Goal: Check status: Check status

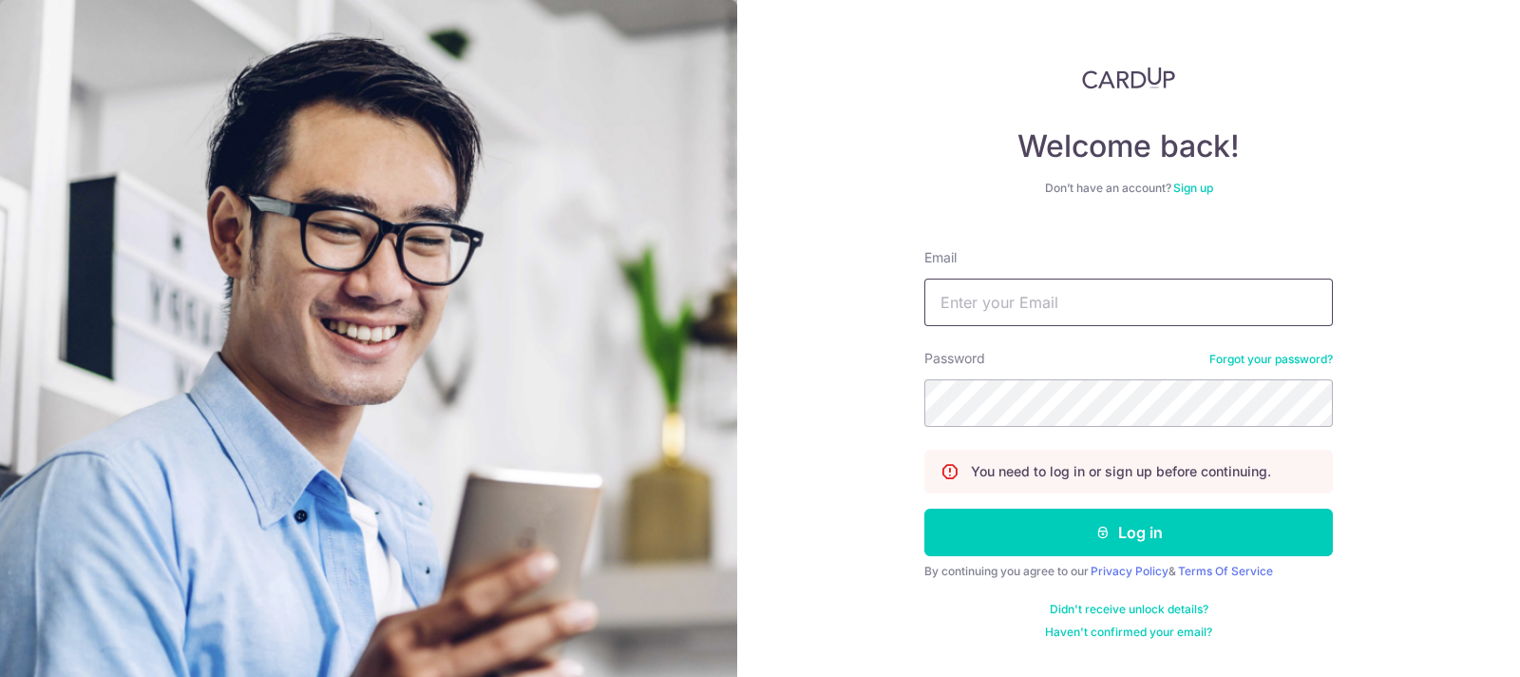
click at [1041, 299] on input "Email" at bounding box center [1129, 302] width 409 height 48
type input "[PERSON_NAME][EMAIL_ADDRESS][DOMAIN_NAME]"
click at [831, 396] on div "Welcome back! Don’t have an account? Sign up Email casey@caseylin.com.sg Passwo…" at bounding box center [1128, 338] width 783 height 677
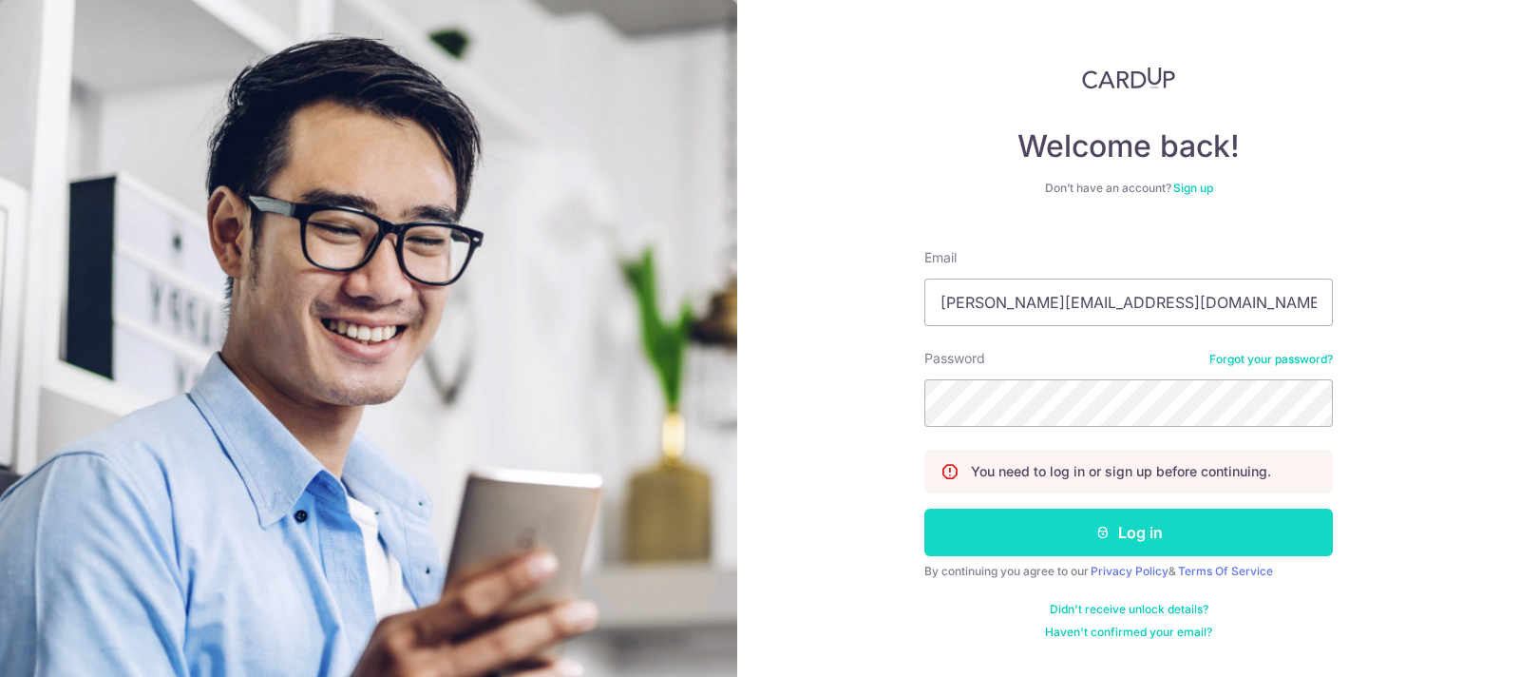
click at [1100, 522] on button "Log in" at bounding box center [1129, 532] width 409 height 48
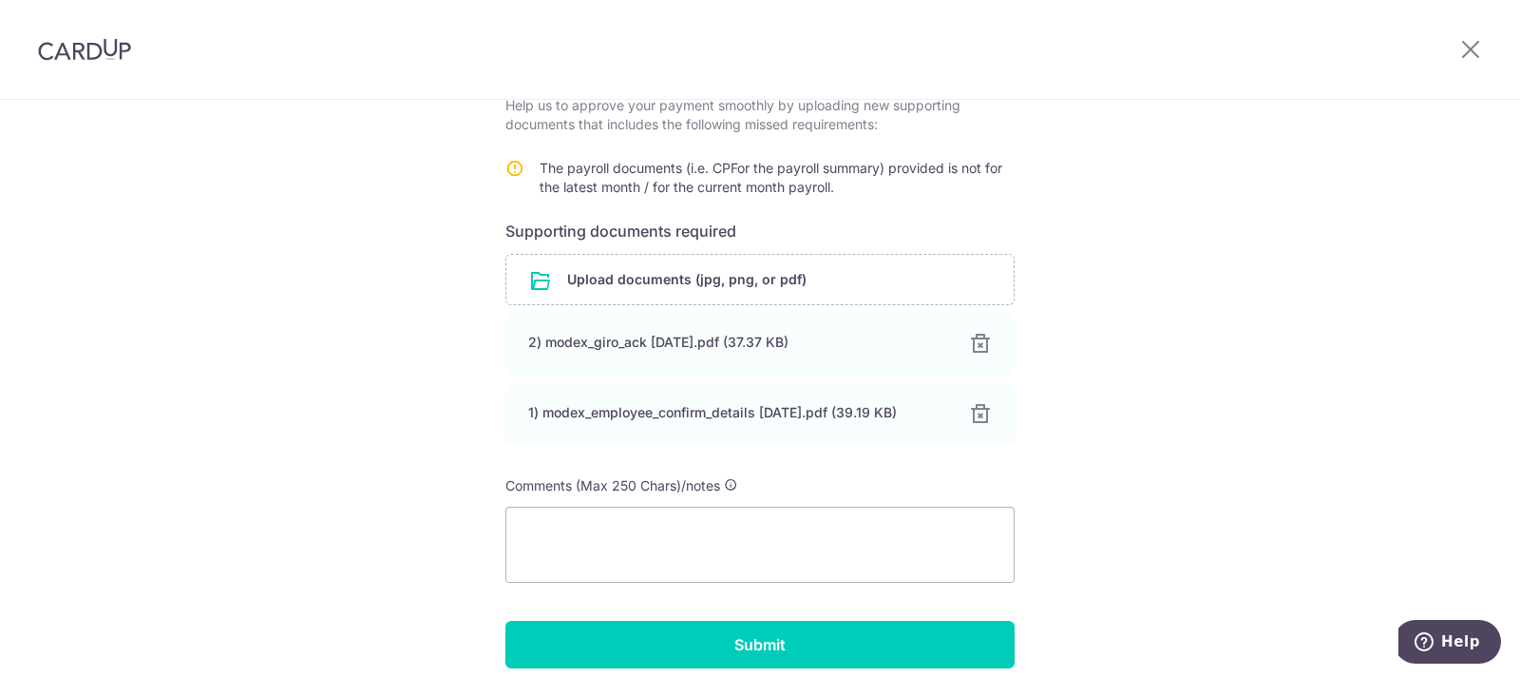
scroll to position [404, 0]
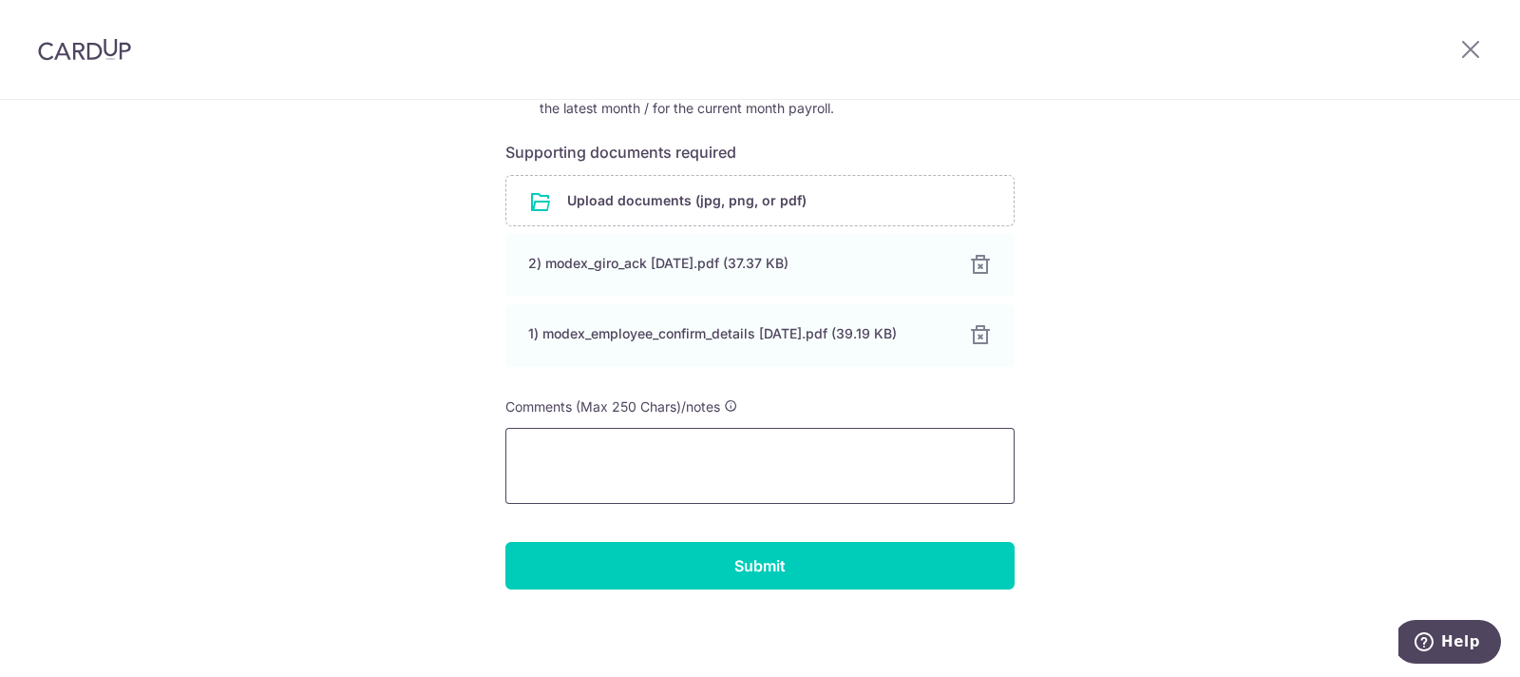
drag, startPoint x: 661, startPoint y: 438, endPoint x: 727, endPoint y: 441, distance: 65.6
click at [664, 438] on textarea at bounding box center [760, 466] width 509 height 76
type textarea "p"
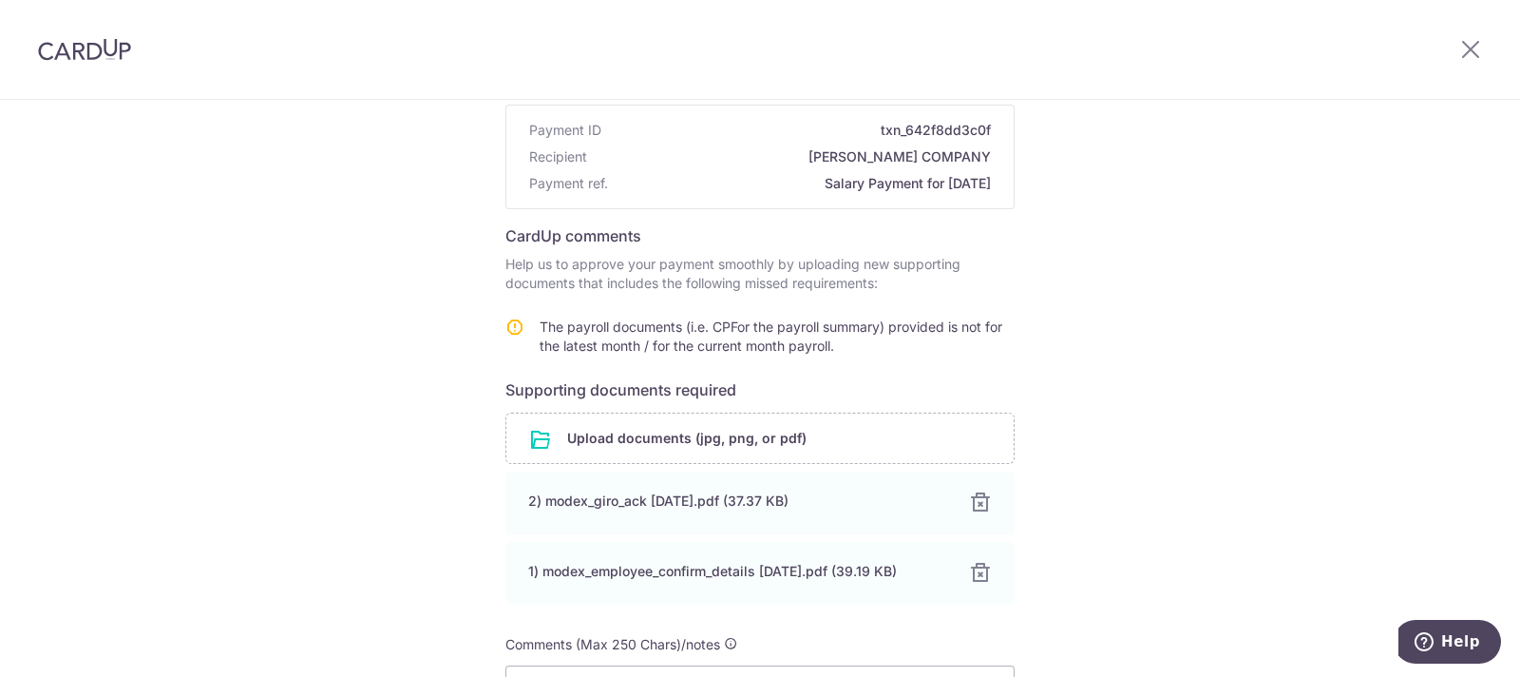
scroll to position [166, 0]
click at [1212, 434] on div "Help us verify your payment Payment details Payment ID txn_642f8dd3c0f Recipien…" at bounding box center [760, 424] width 1520 height 983
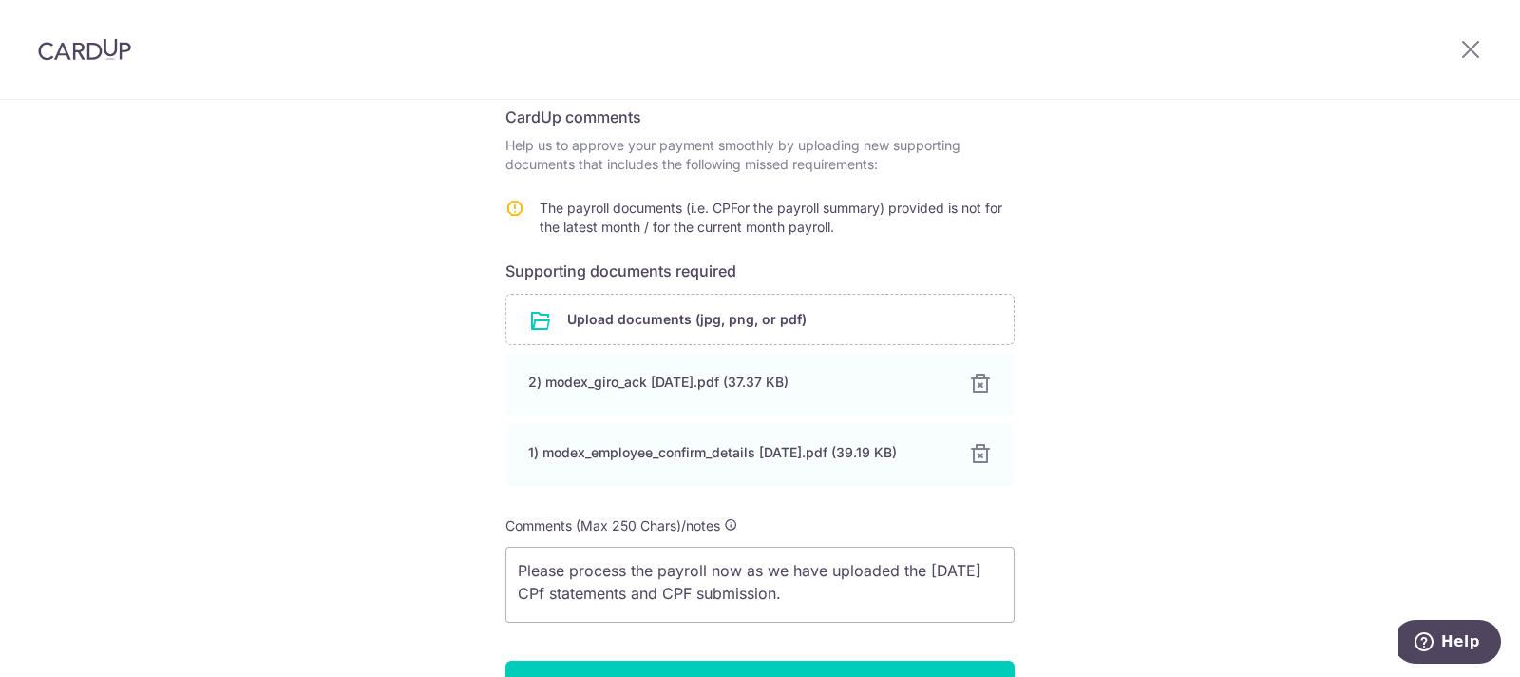
scroll to position [404, 0]
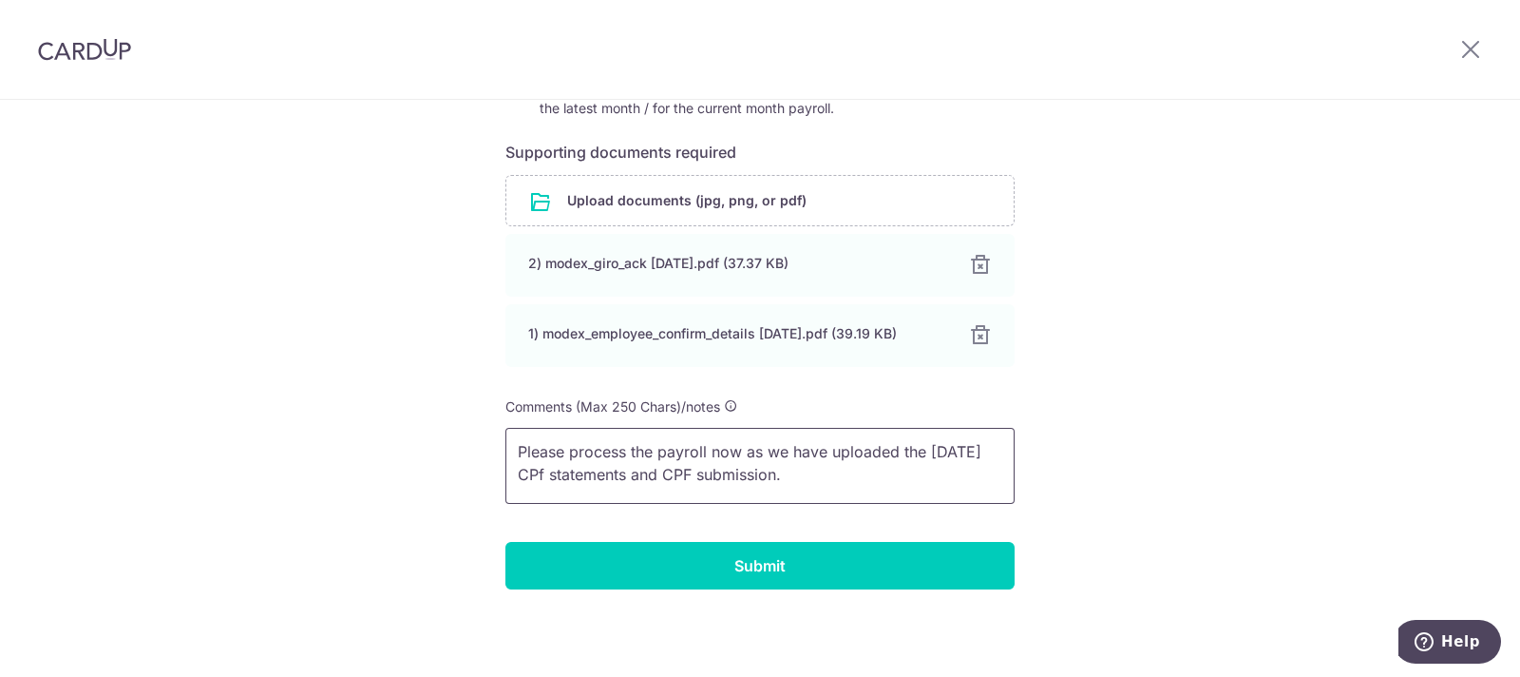
click at [664, 472] on textarea "Please process the payroll now as we have uploaded the [DATE] CPf statements an…" at bounding box center [760, 466] width 509 height 76
type textarea "Please process the payroll now as we have uploaded the [DATE] CPF statements an…"
click at [1105, 308] on div "Help us verify your payment Payment details Payment ID txn_642f8dd3c0f Recipien…" at bounding box center [760, 187] width 1520 height 983
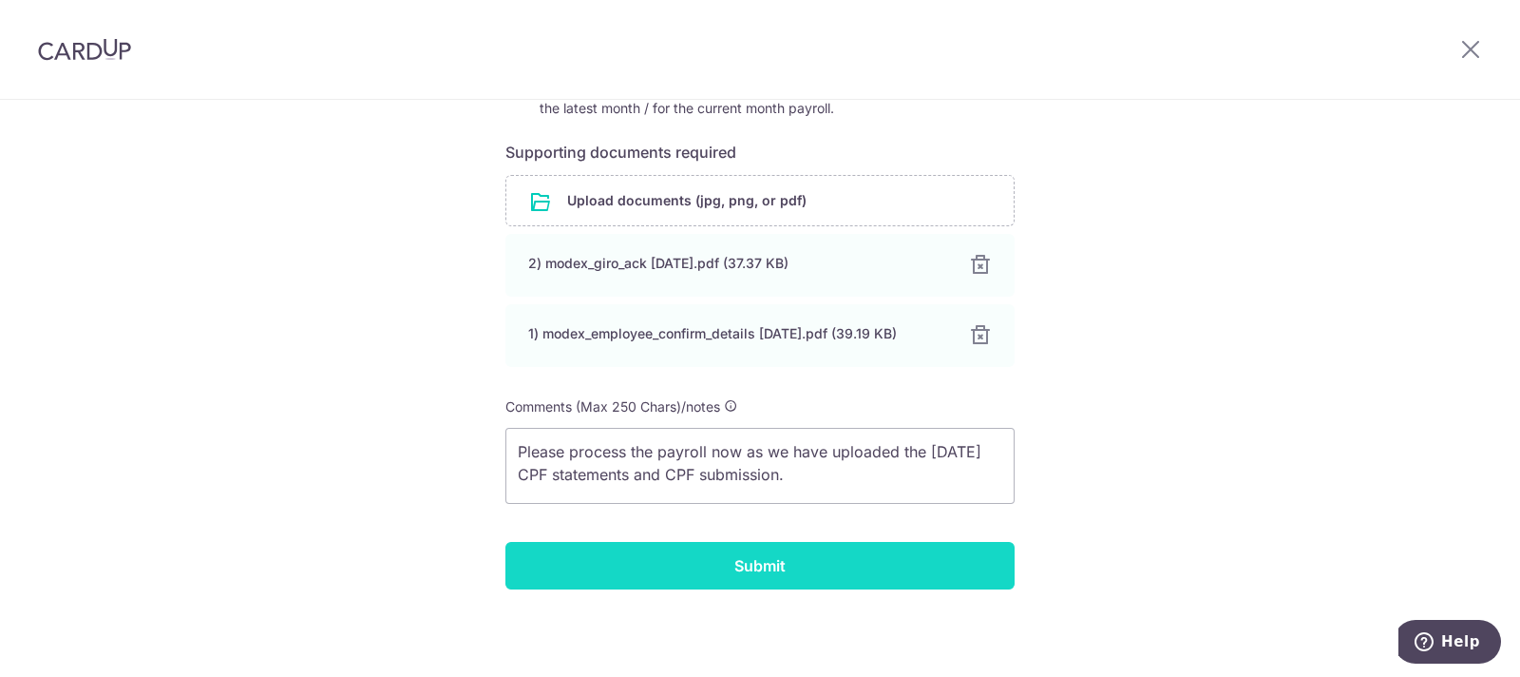
click at [726, 577] on input "Submit" at bounding box center [760, 566] width 509 height 48
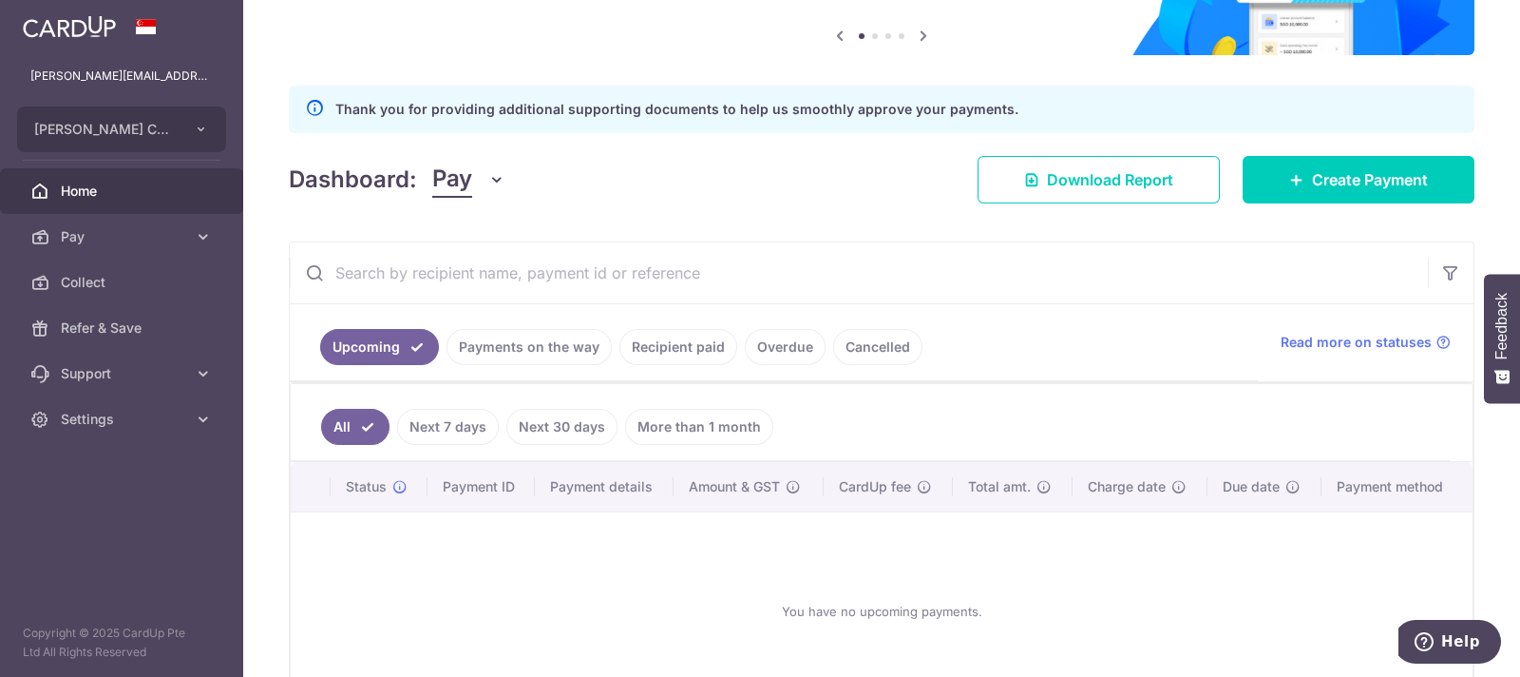
scroll to position [237, 0]
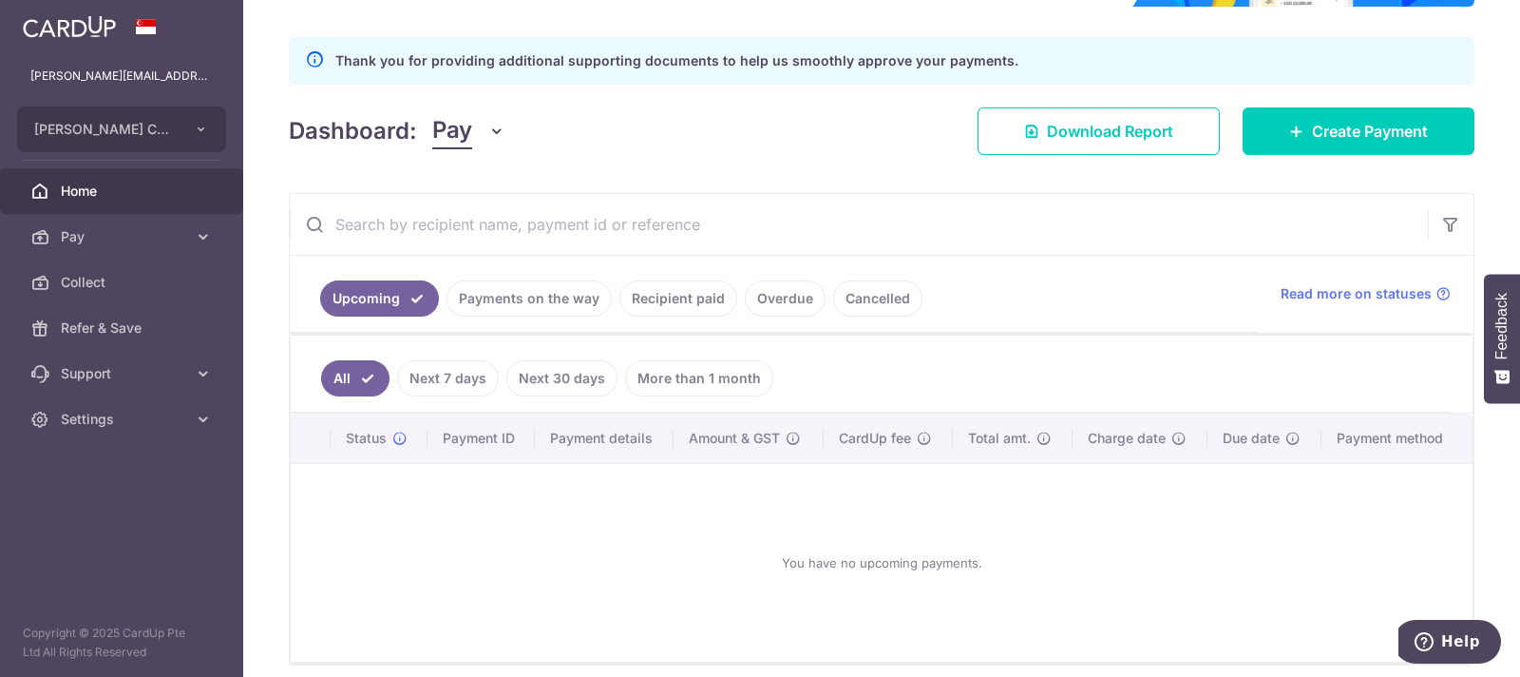
click at [537, 294] on link "Payments on the way" at bounding box center [529, 298] width 165 height 36
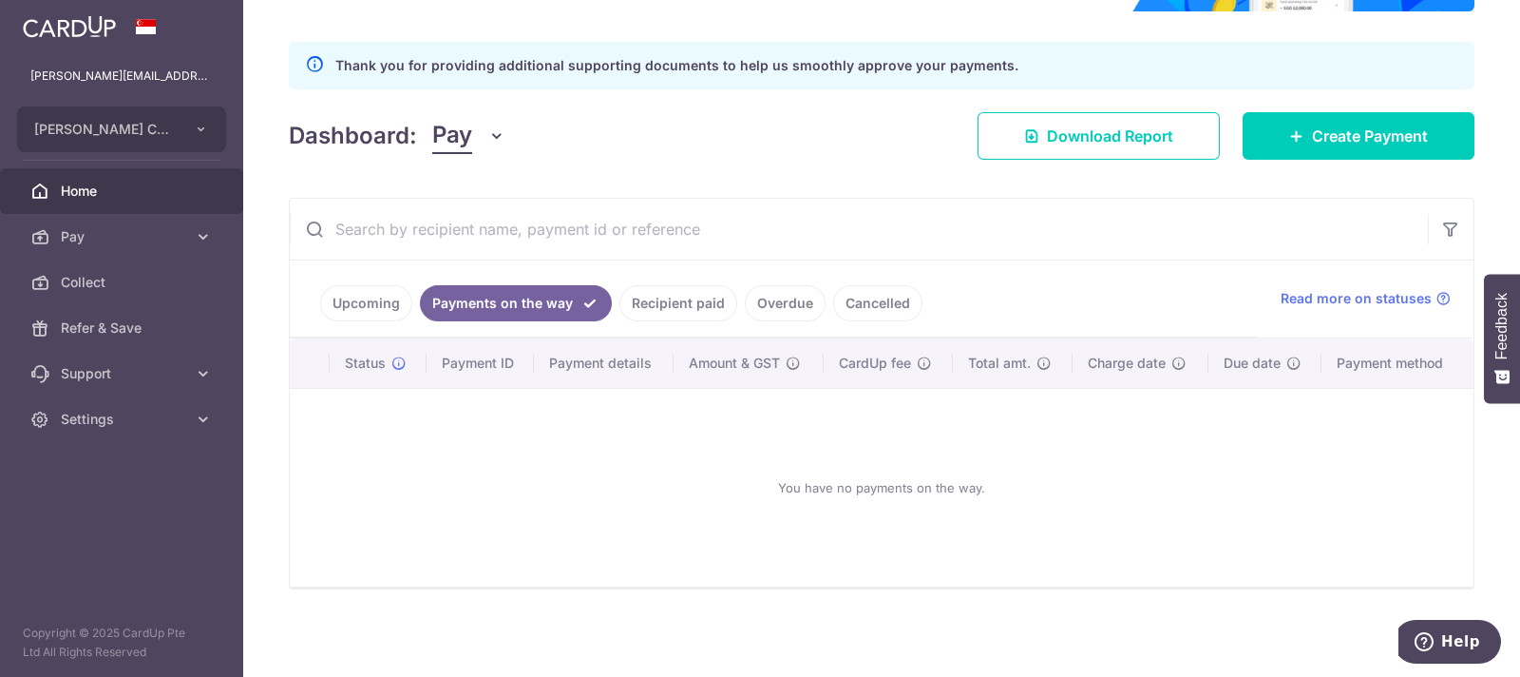
click at [775, 296] on link "Overdue" at bounding box center [785, 303] width 81 height 36
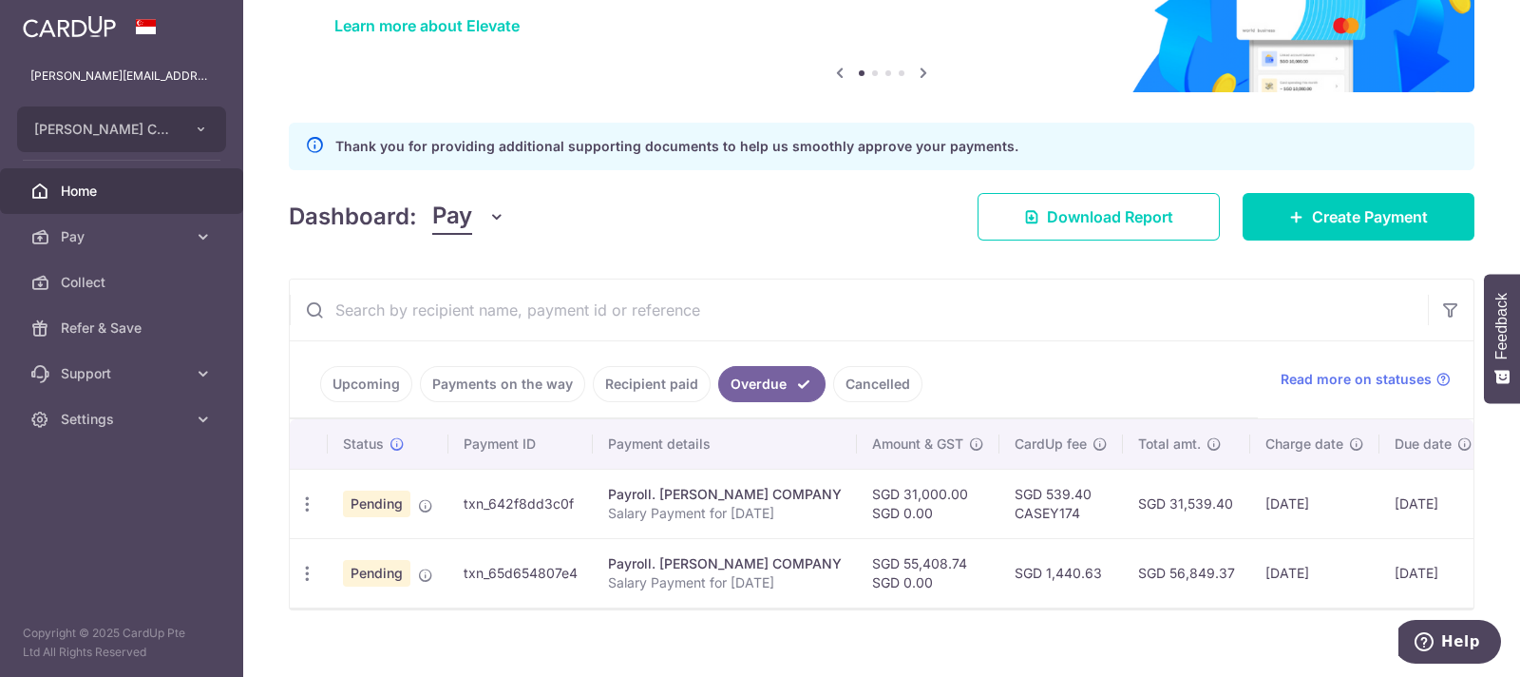
scroll to position [183, 0]
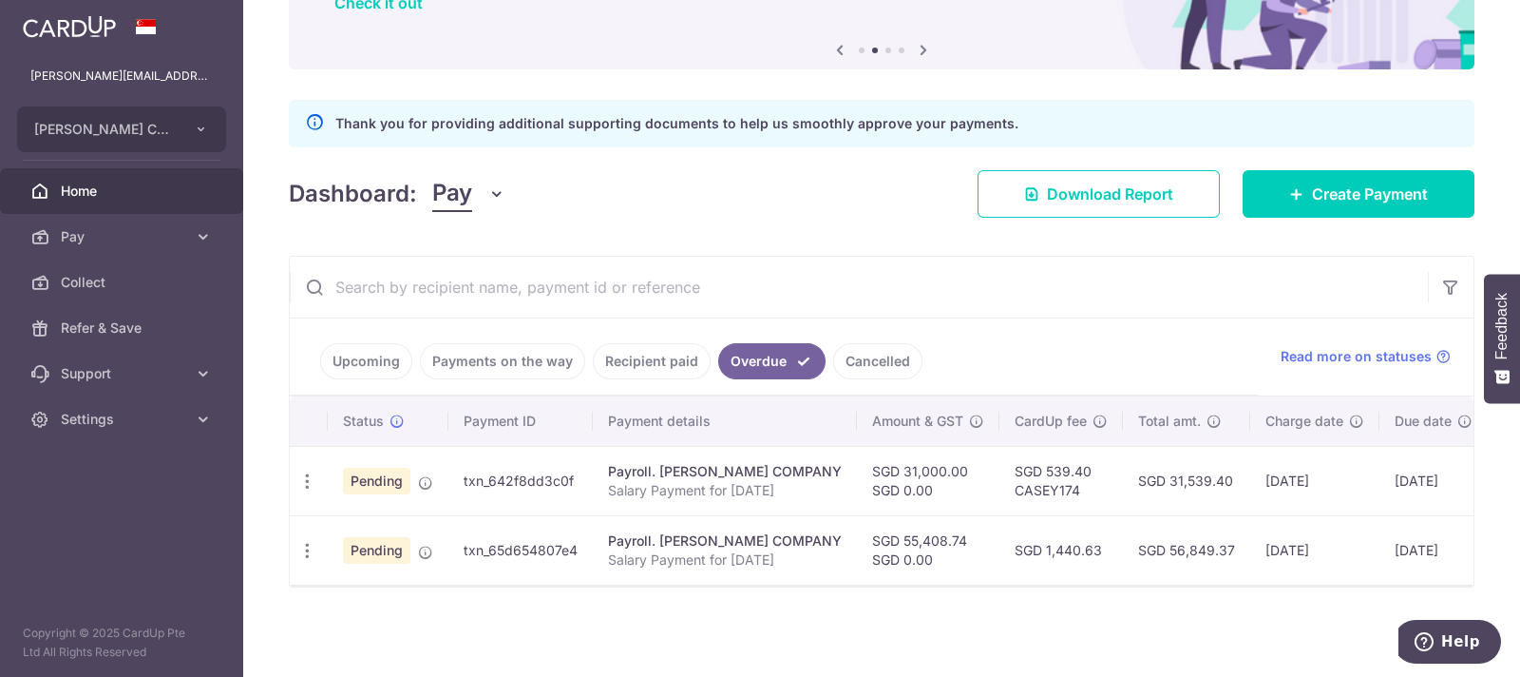
click at [637, 344] on link "Recipient paid" at bounding box center [652, 361] width 118 height 36
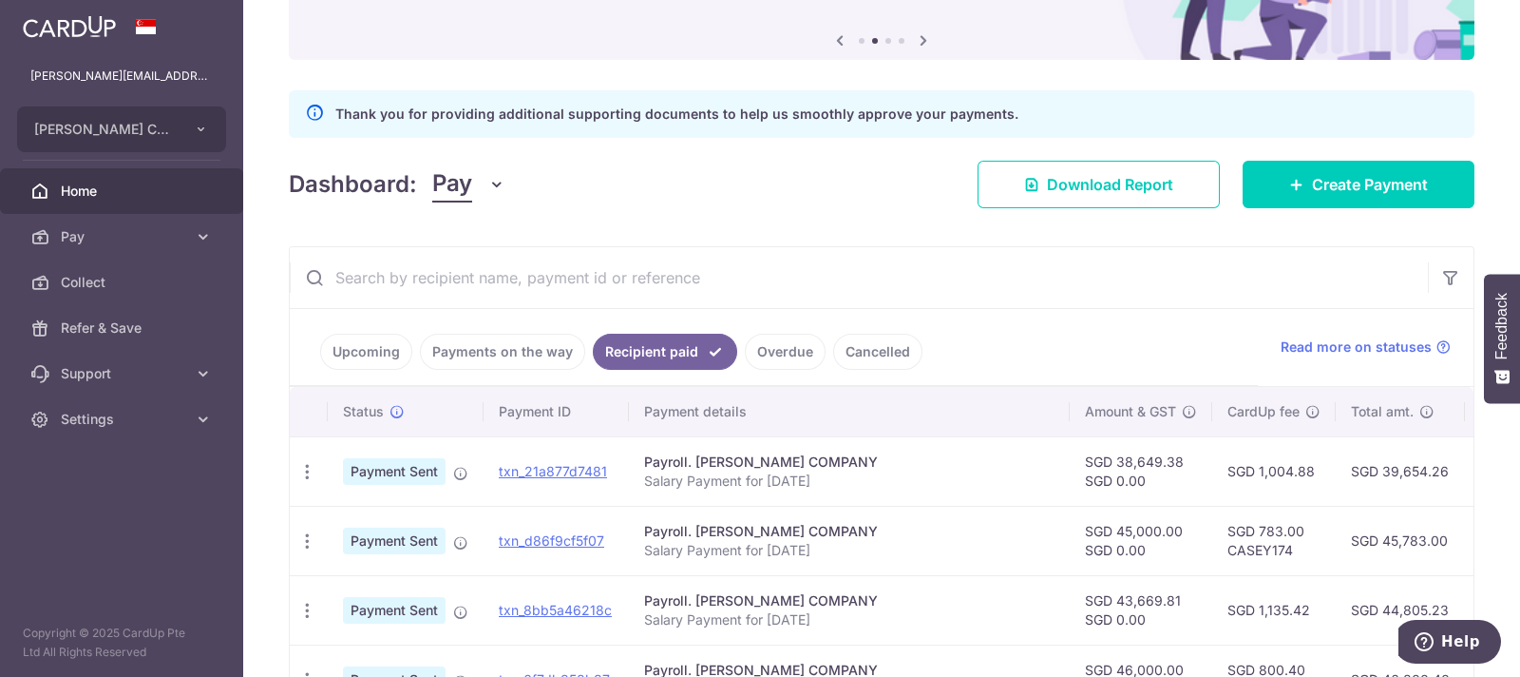
click at [788, 354] on link "Overdue" at bounding box center [785, 352] width 81 height 36
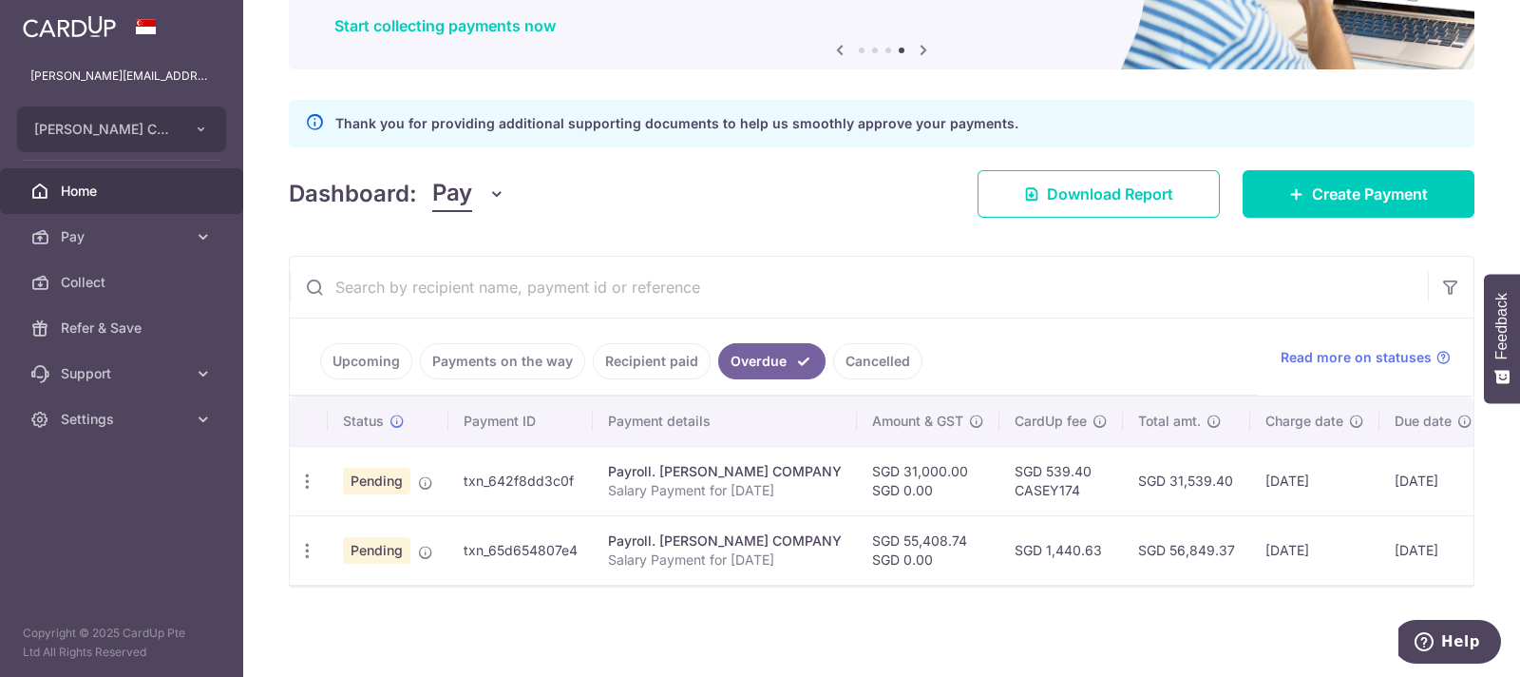
click at [858, 349] on link "Cancelled" at bounding box center [877, 361] width 89 height 36
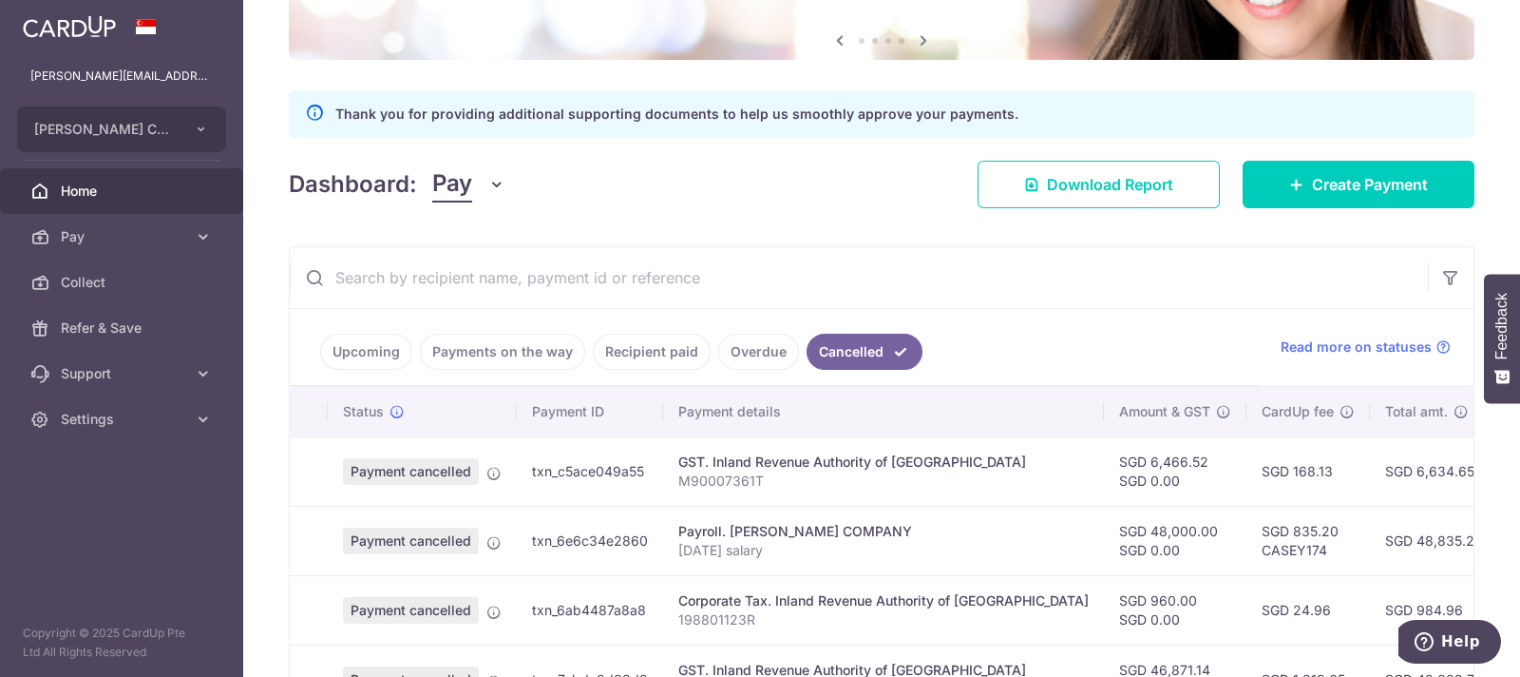
click at [740, 349] on link "Overdue" at bounding box center [758, 352] width 81 height 36
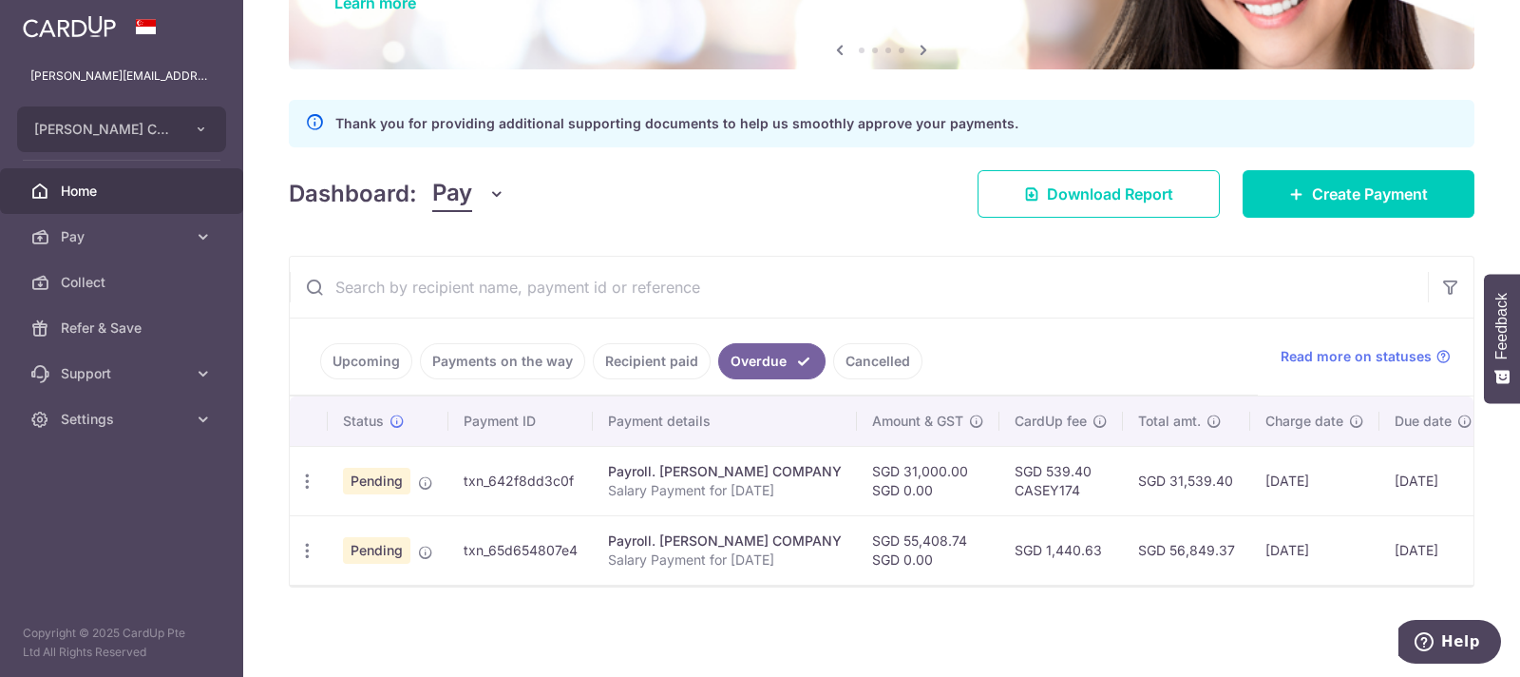
click at [631, 346] on link "Recipient paid" at bounding box center [652, 361] width 118 height 36
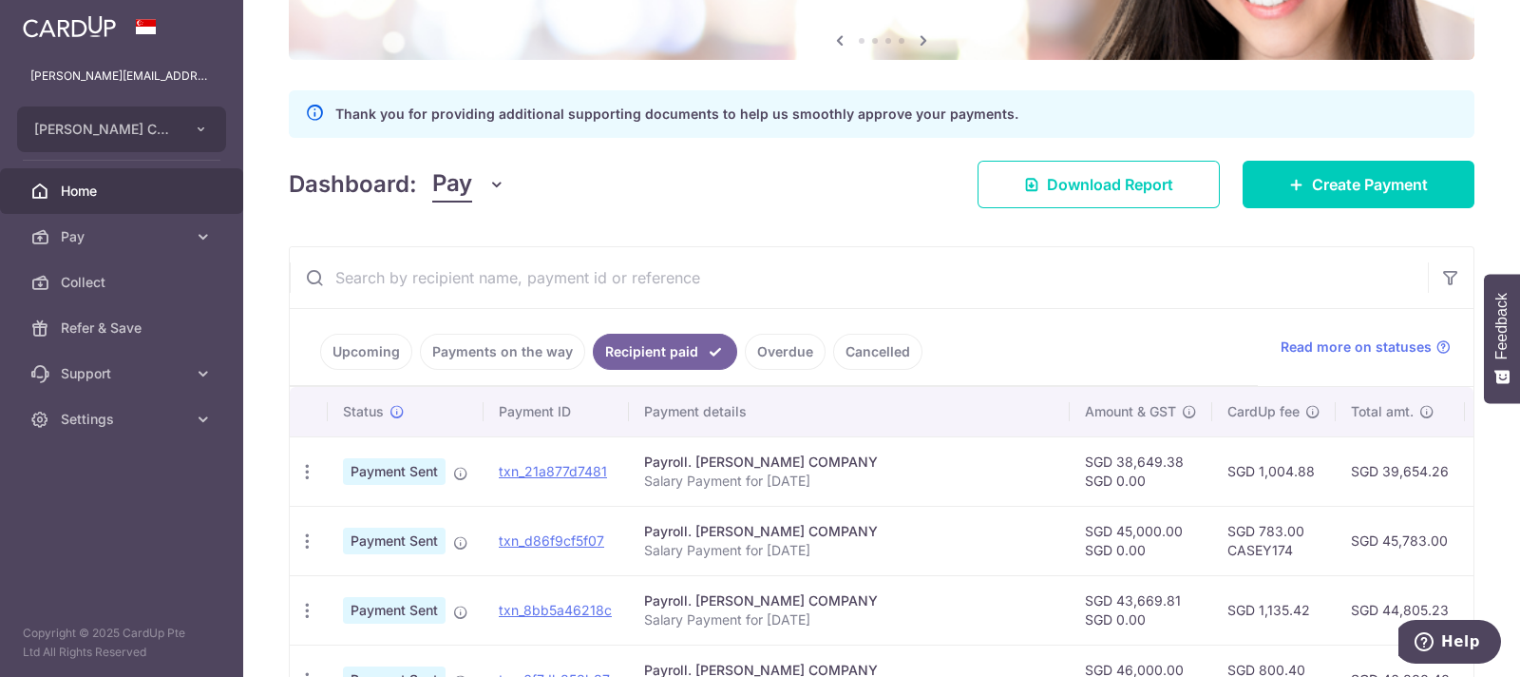
click at [532, 355] on link "Payments on the way" at bounding box center [502, 352] width 165 height 36
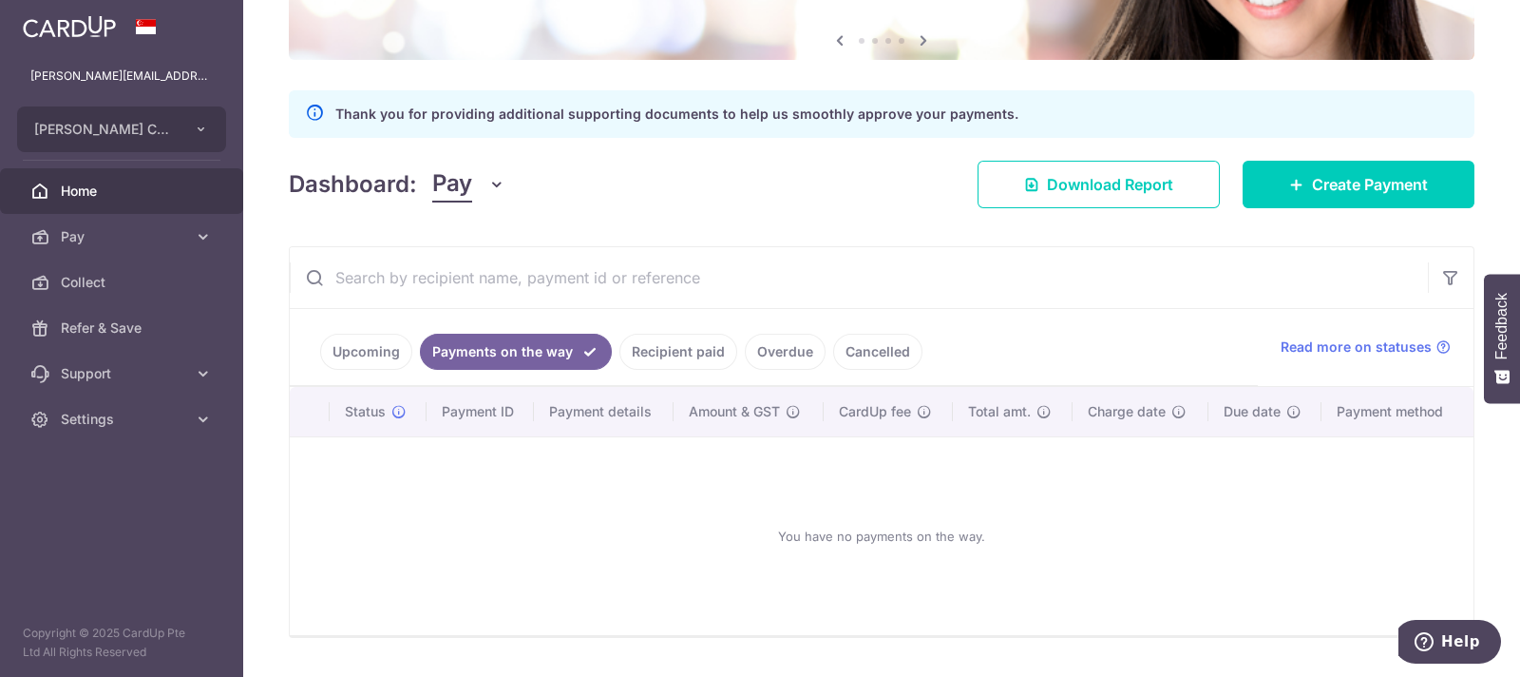
click at [364, 349] on link "Upcoming" at bounding box center [366, 352] width 92 height 36
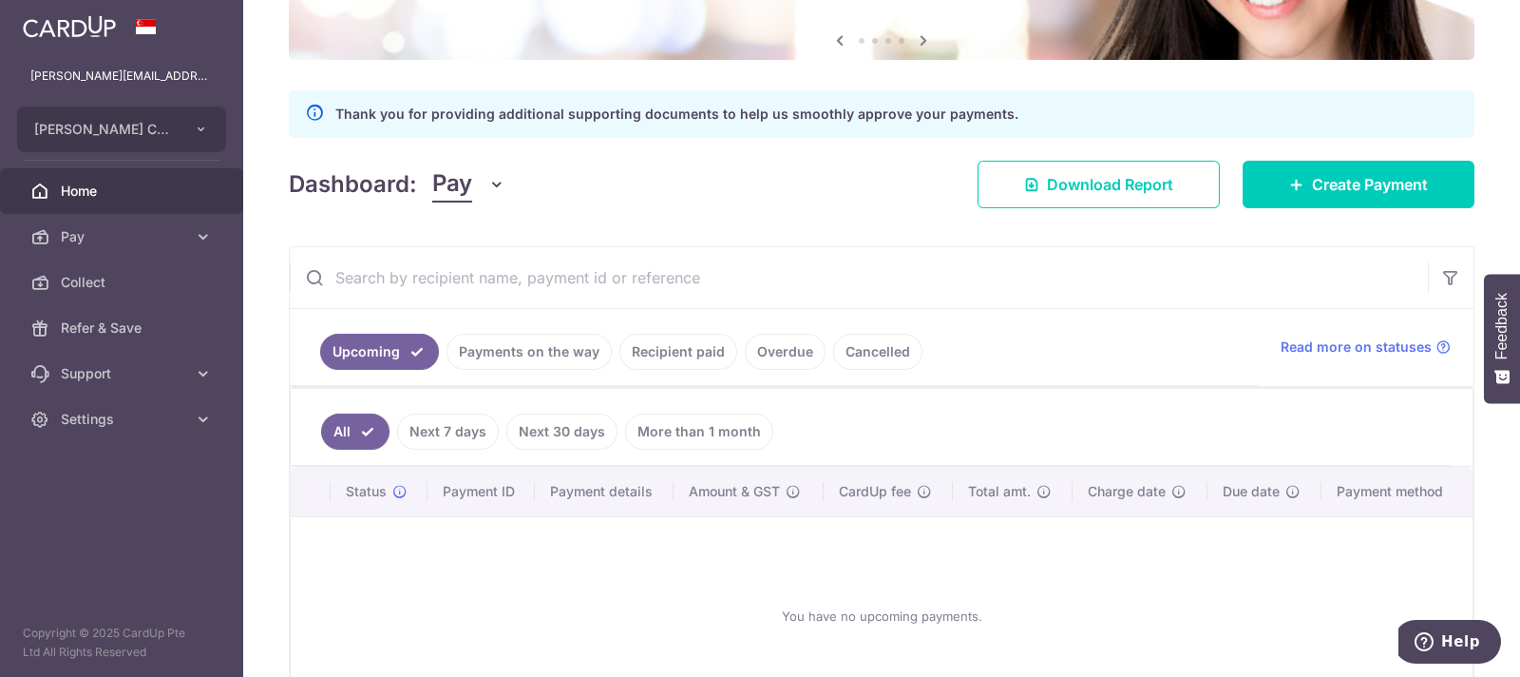
click at [425, 433] on link "Next 7 days" at bounding box center [448, 431] width 102 height 36
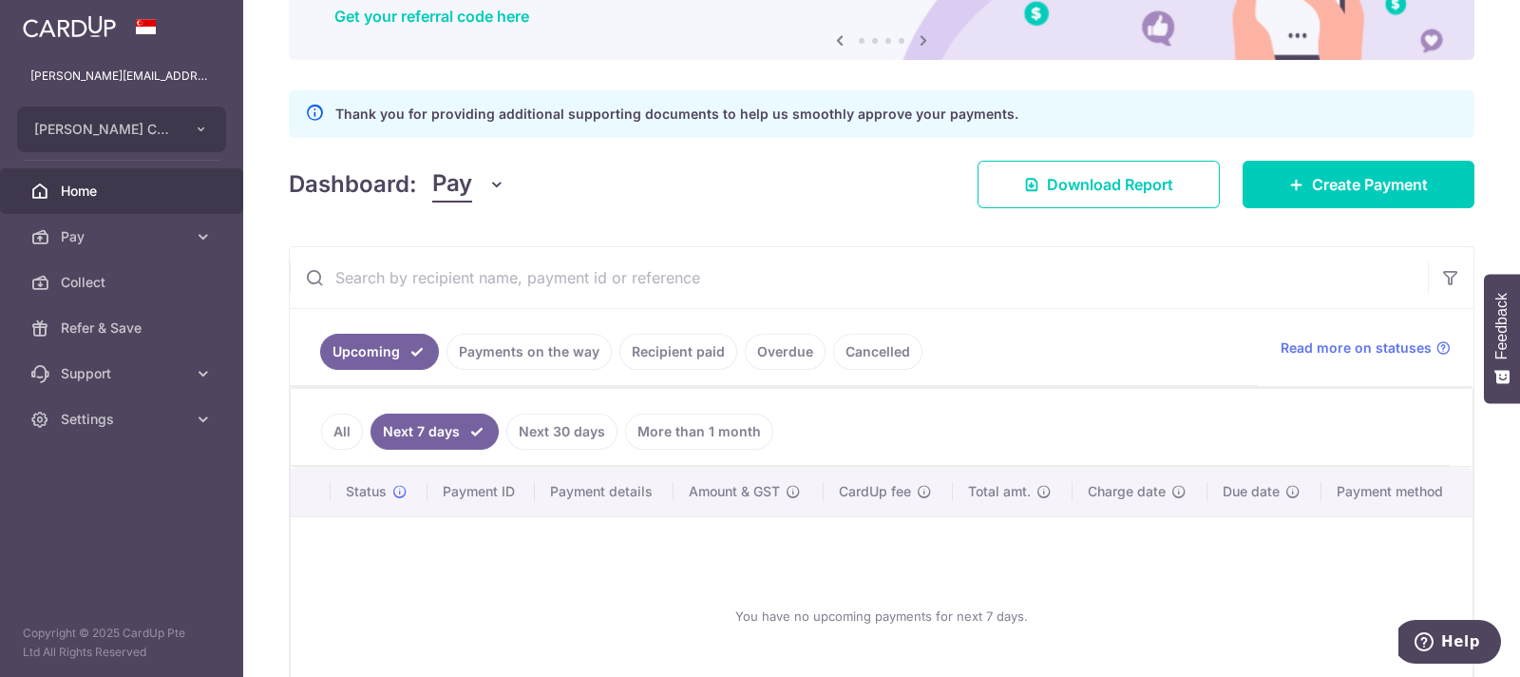
click at [528, 361] on link "Payments on the way" at bounding box center [529, 352] width 165 height 36
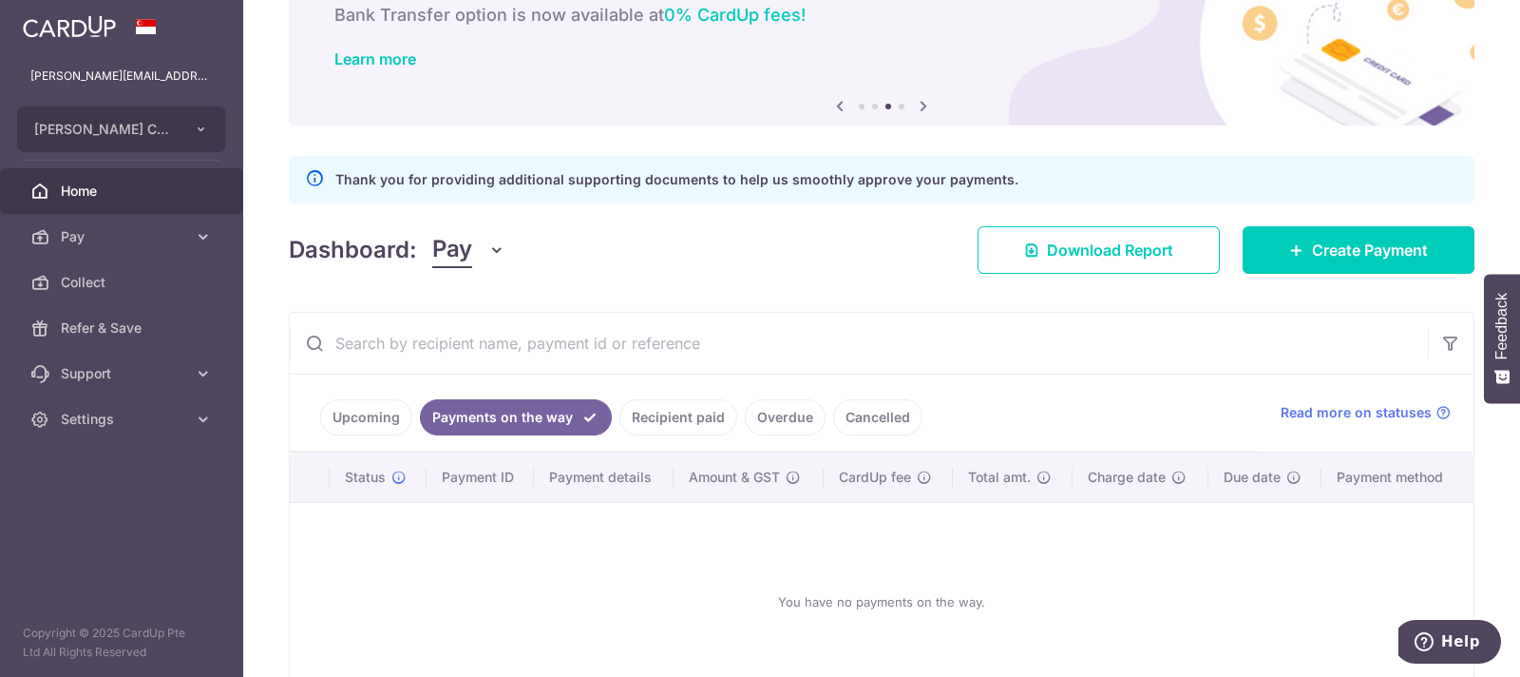
scroll to position [232, 0]
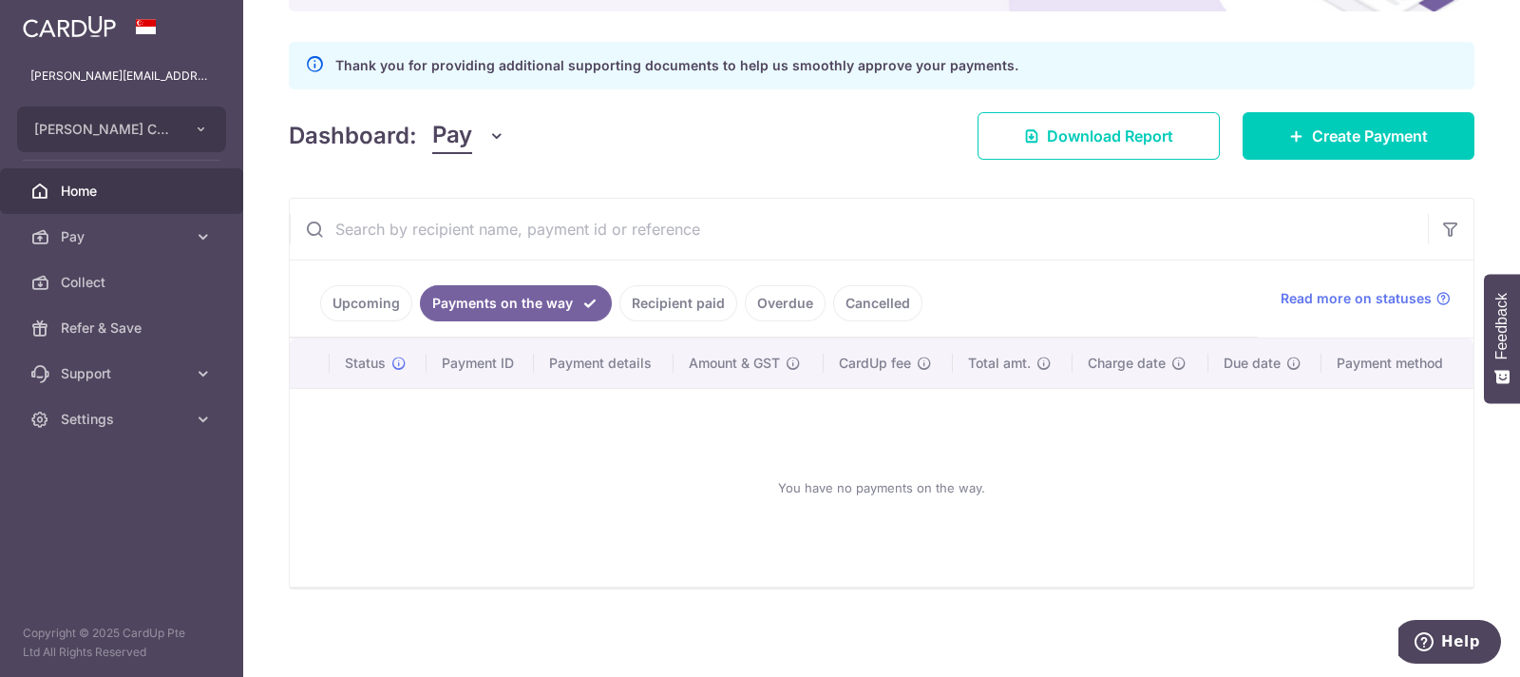
click at [347, 303] on link "Upcoming" at bounding box center [366, 303] width 92 height 36
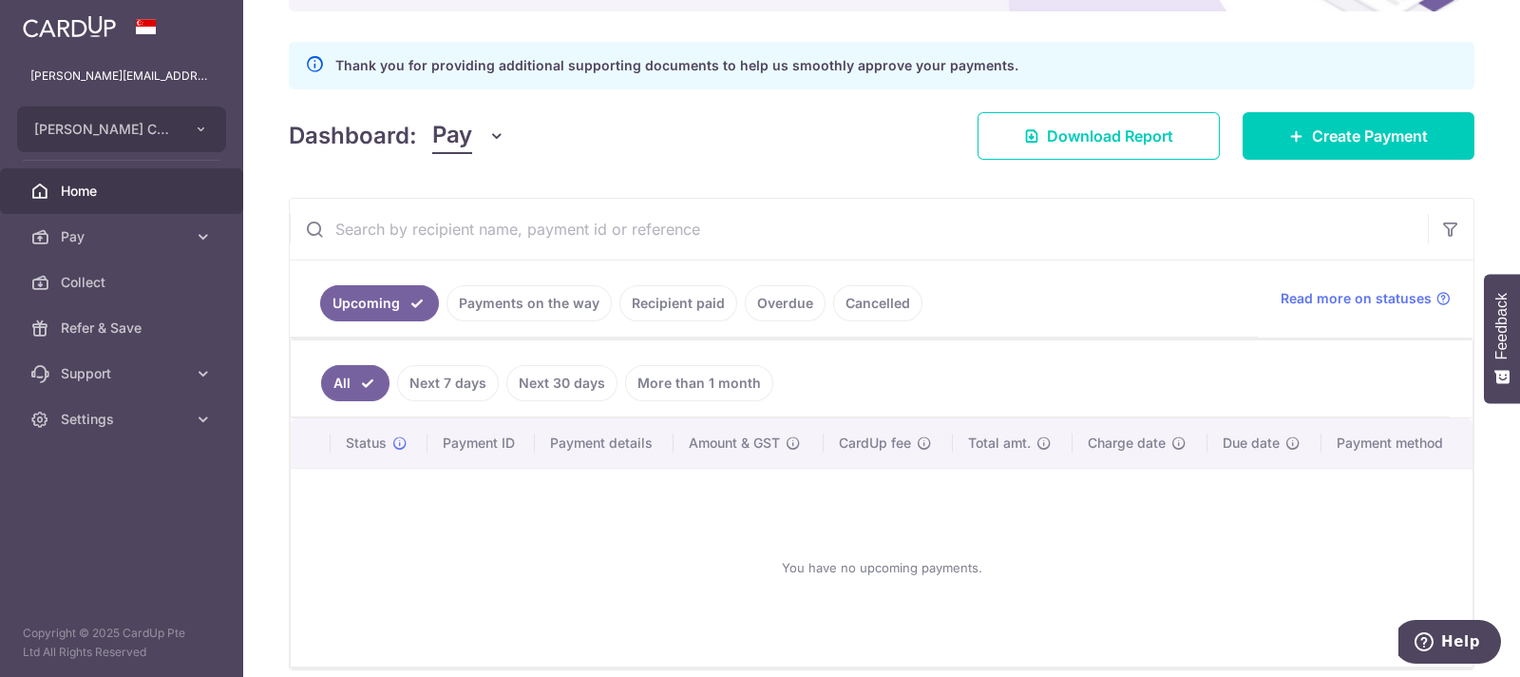
click at [523, 303] on link "Payments on the way" at bounding box center [529, 303] width 165 height 36
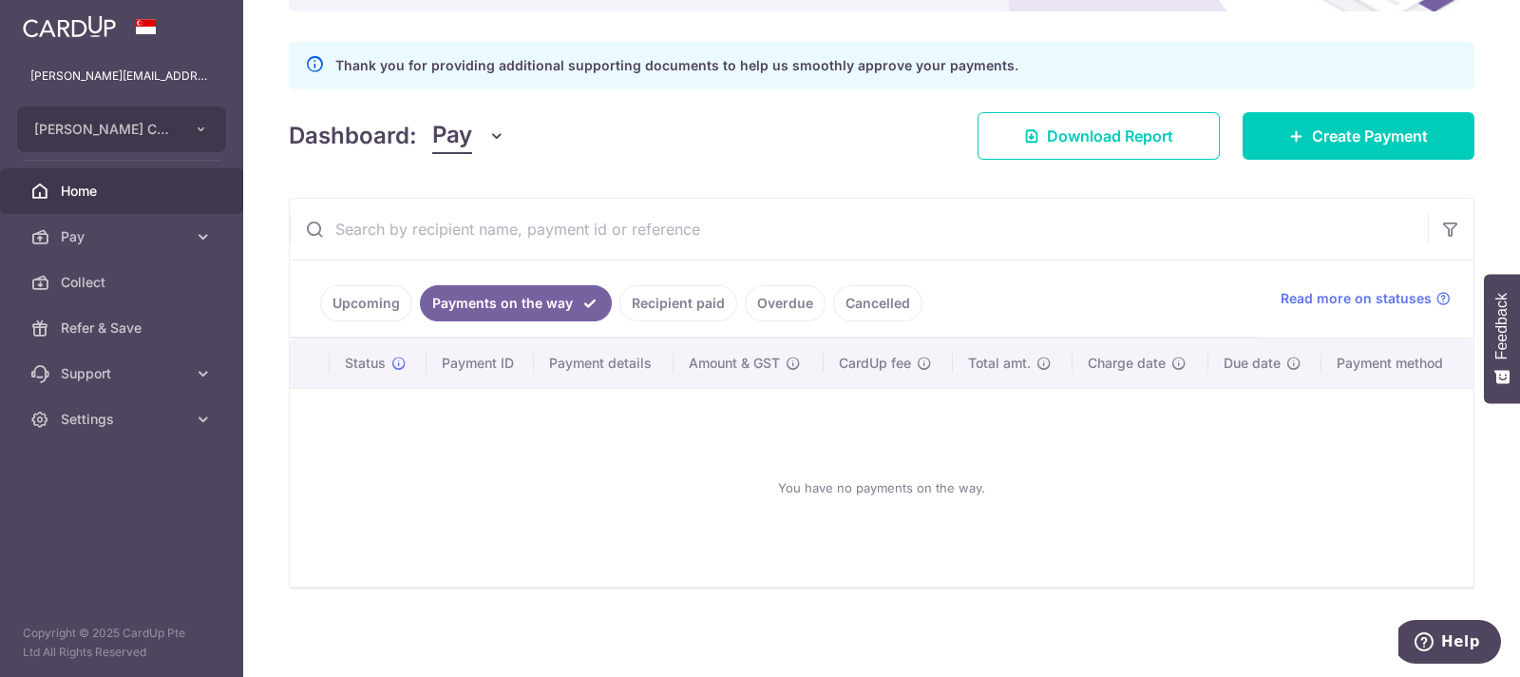
click at [662, 296] on link "Recipient paid" at bounding box center [679, 303] width 118 height 36
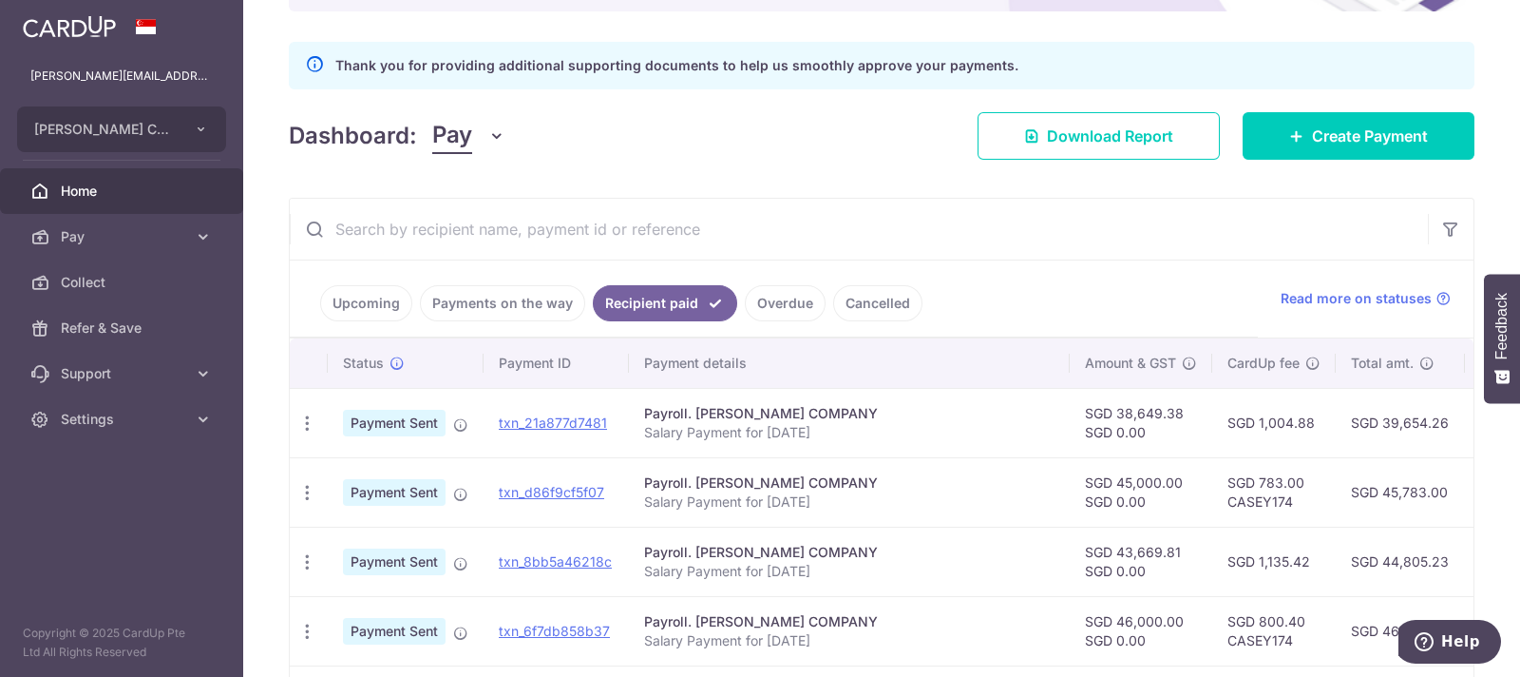
click at [788, 315] on link "Overdue" at bounding box center [785, 303] width 81 height 36
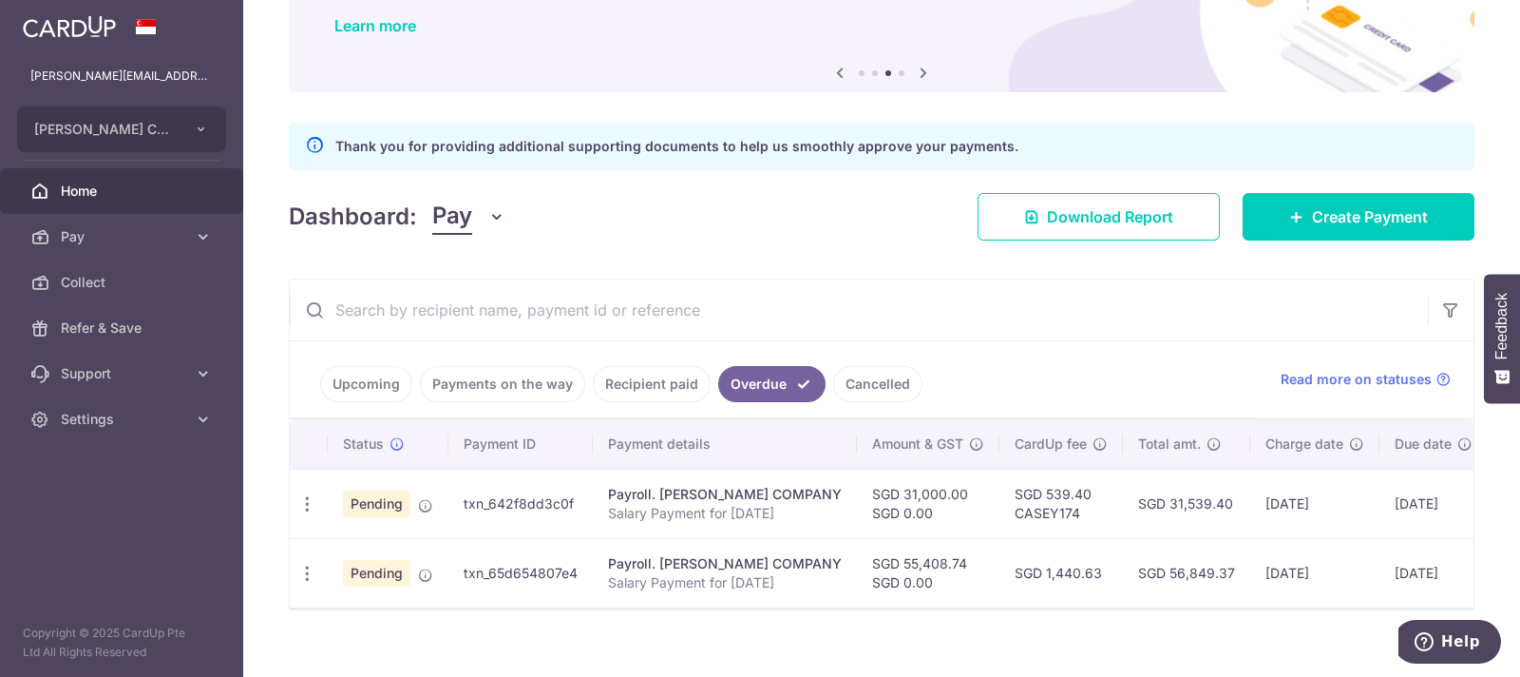
scroll to position [183, 0]
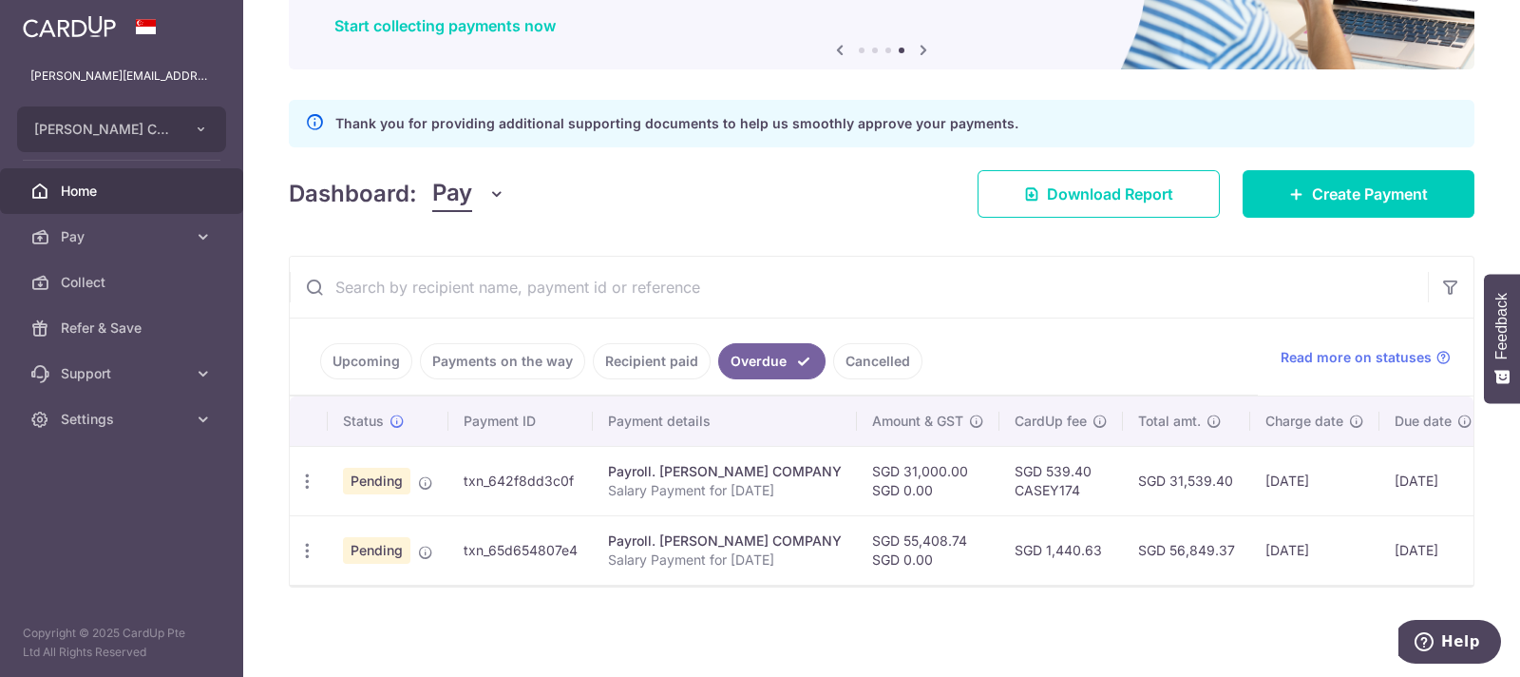
click at [852, 359] on link "Cancelled" at bounding box center [877, 361] width 89 height 36
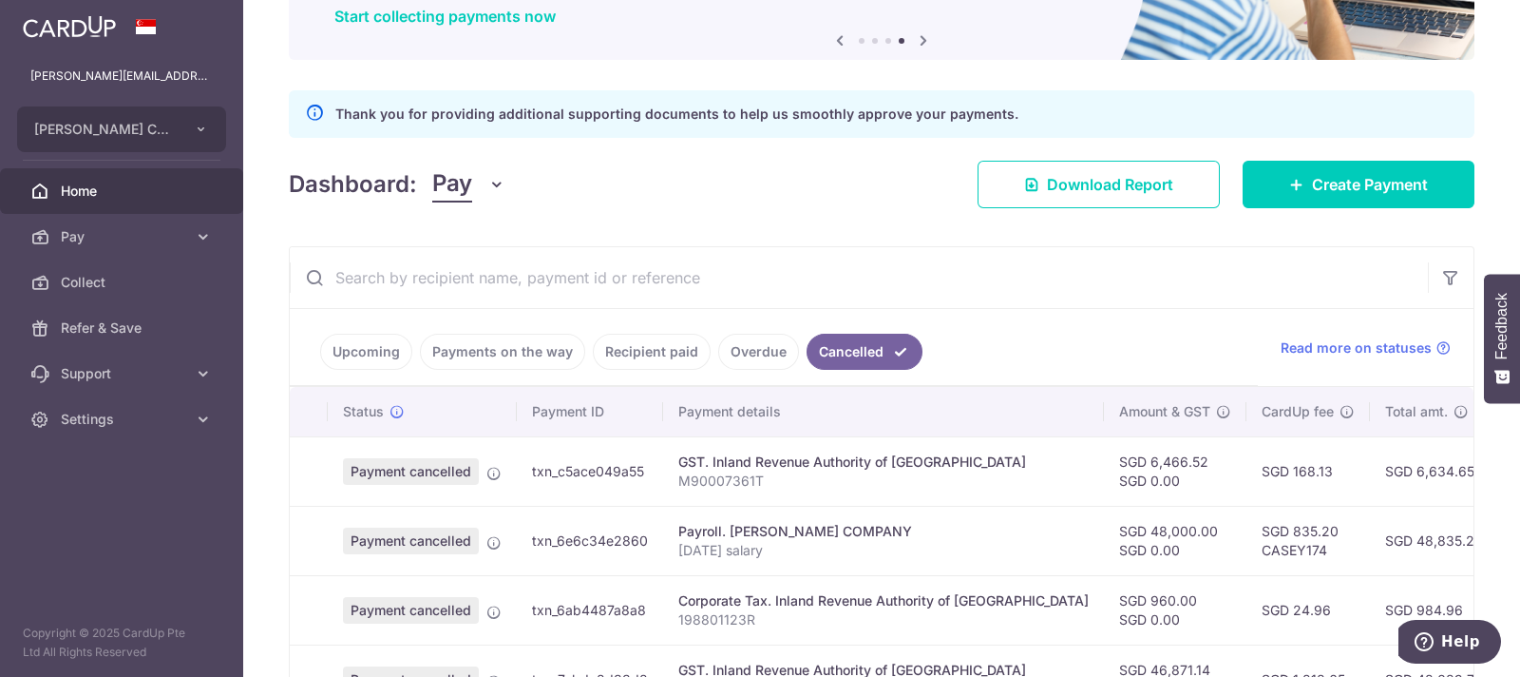
click at [745, 363] on link "Overdue" at bounding box center [758, 352] width 81 height 36
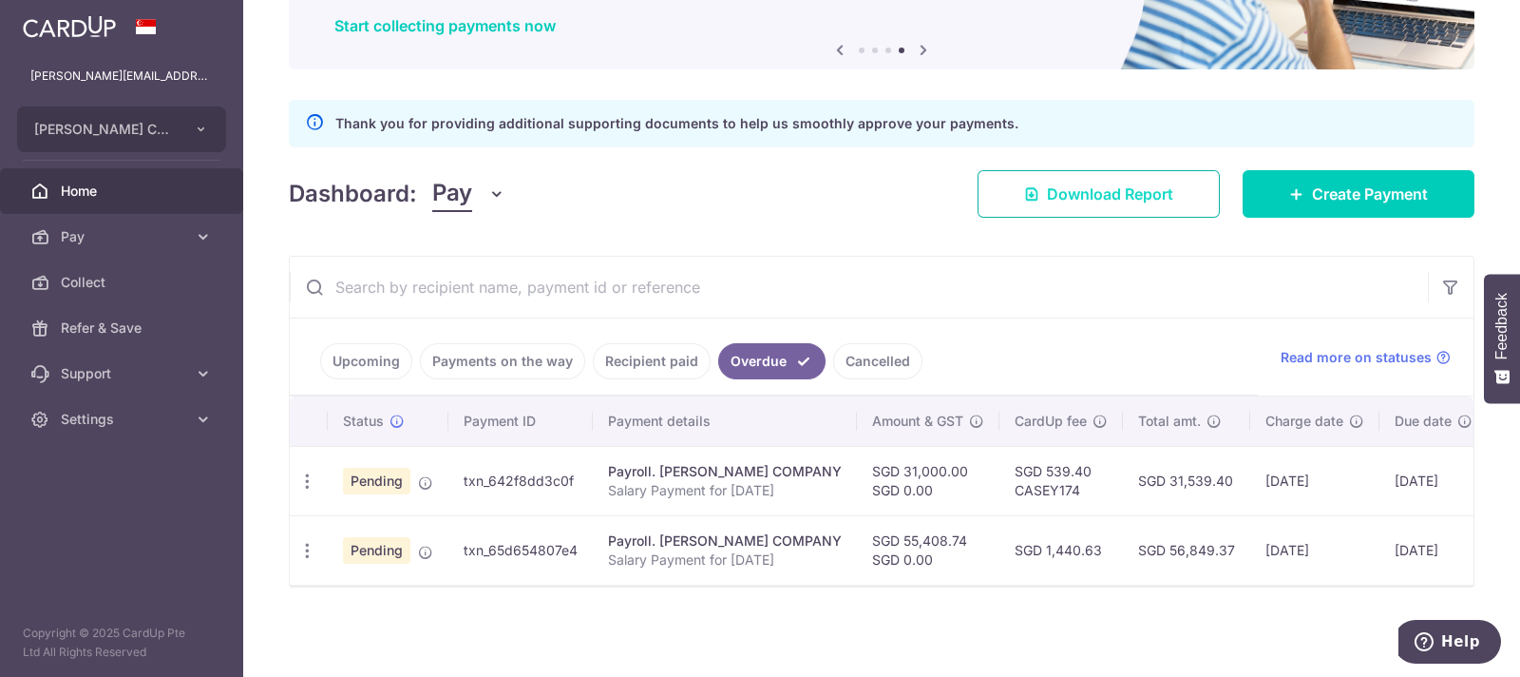
click at [1092, 189] on span "Download Report" at bounding box center [1110, 193] width 126 height 23
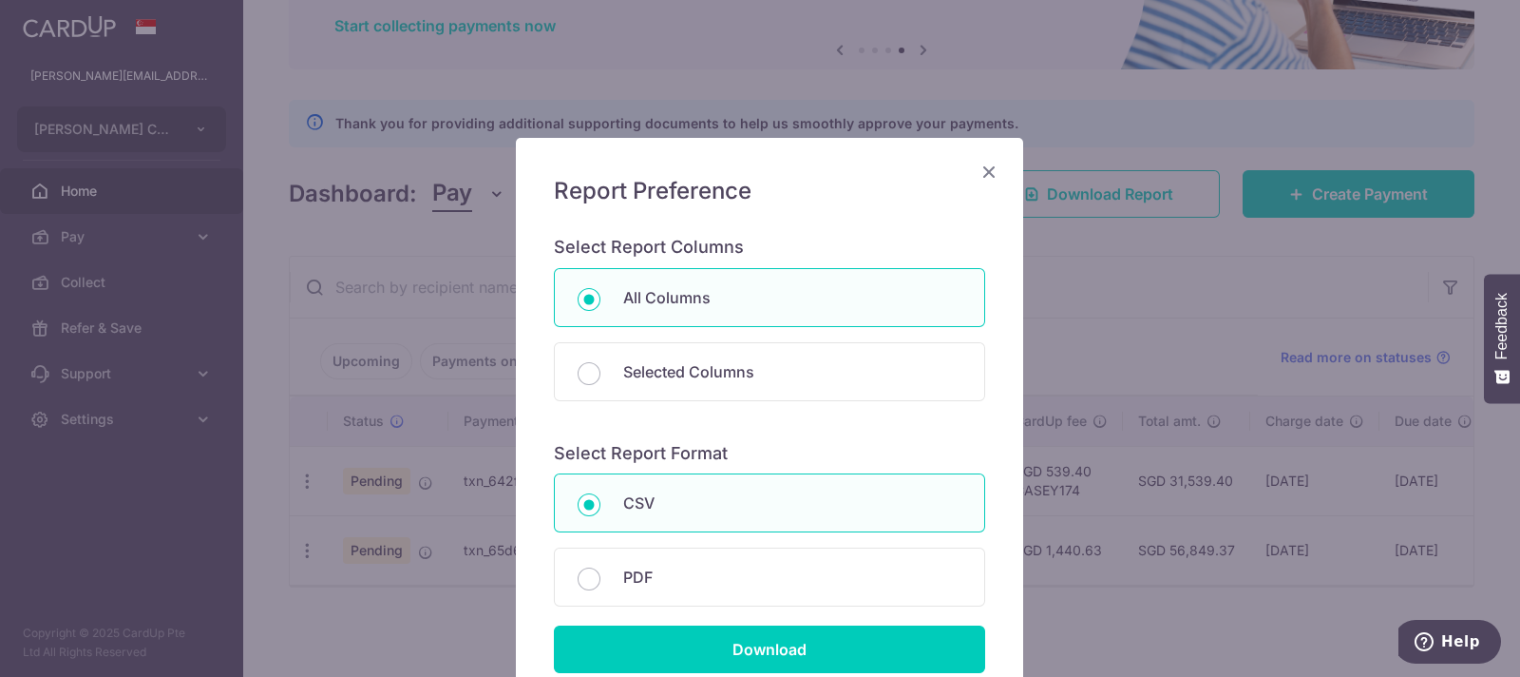
click at [978, 172] on icon "Close" at bounding box center [989, 172] width 23 height 24
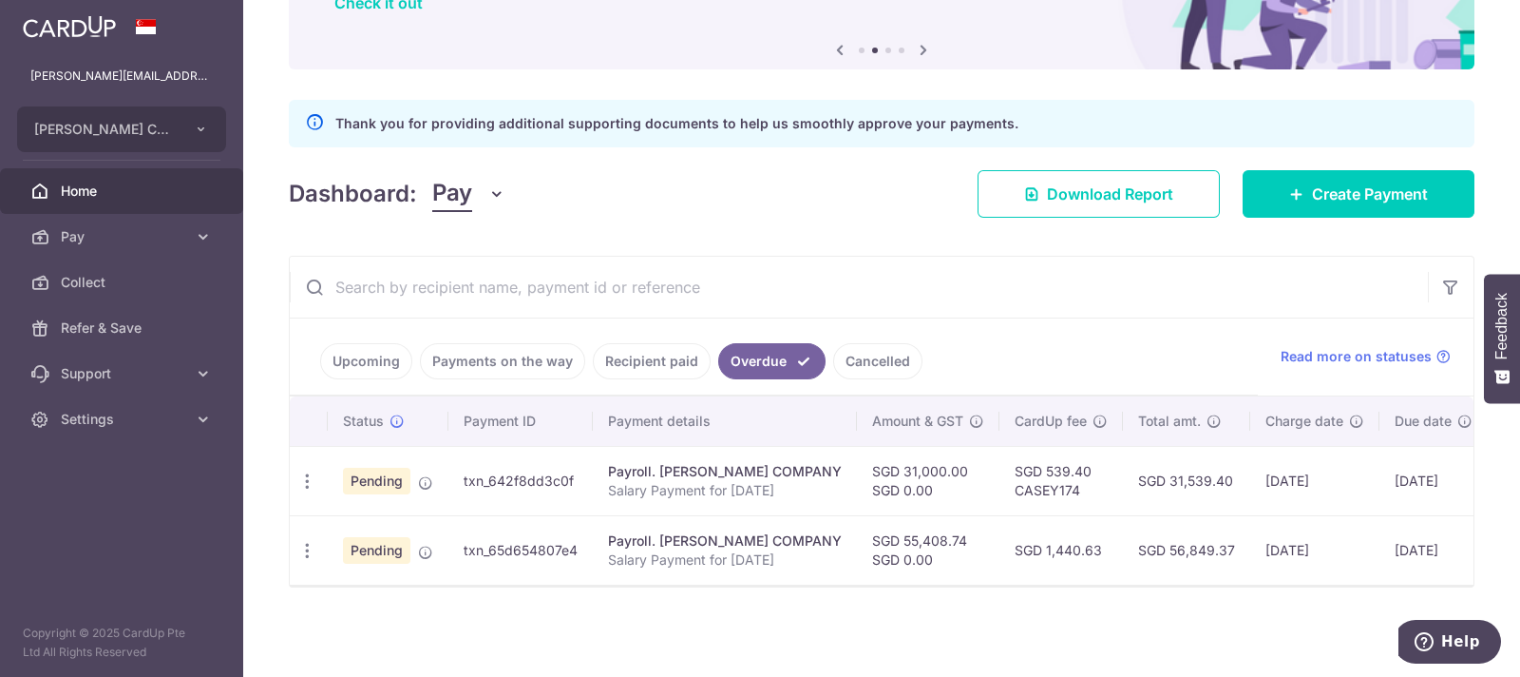
click at [349, 352] on link "Upcoming" at bounding box center [366, 361] width 92 height 36
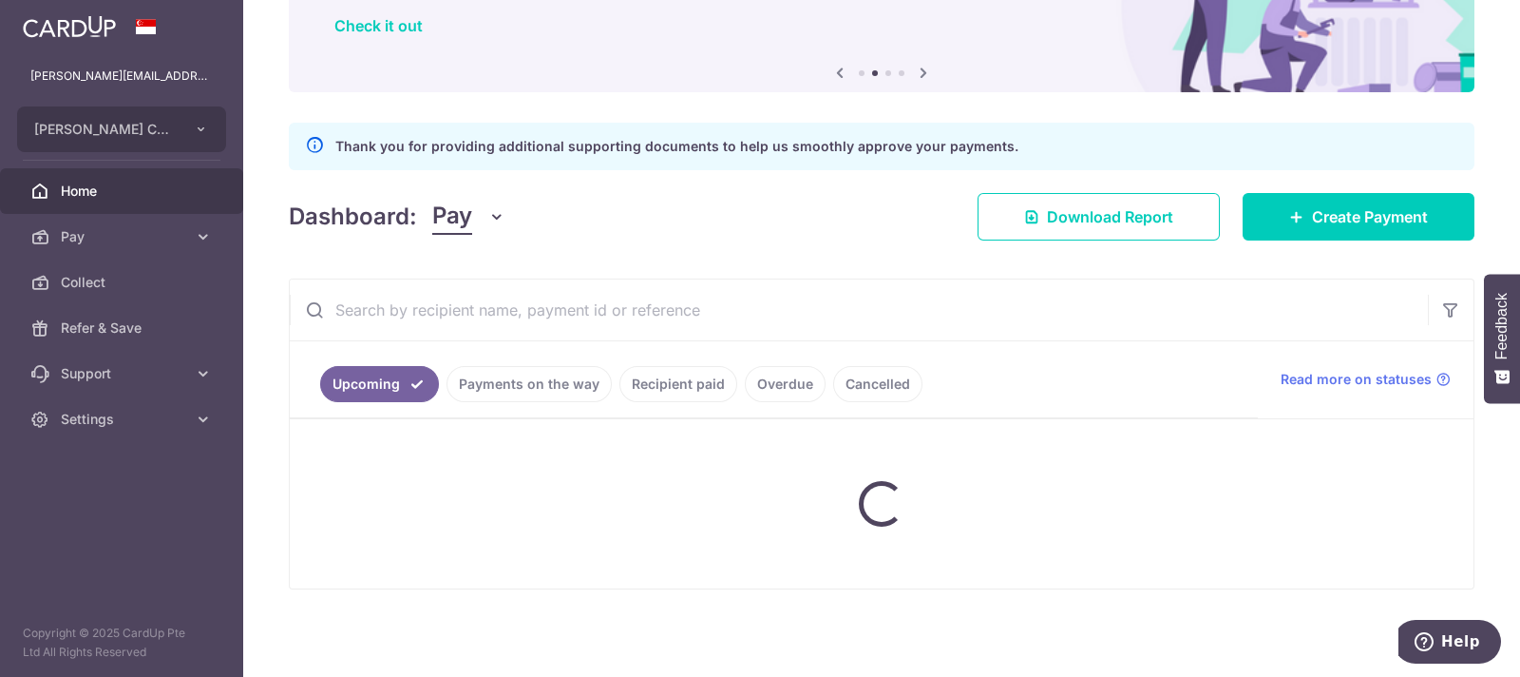
scroll to position [183, 0]
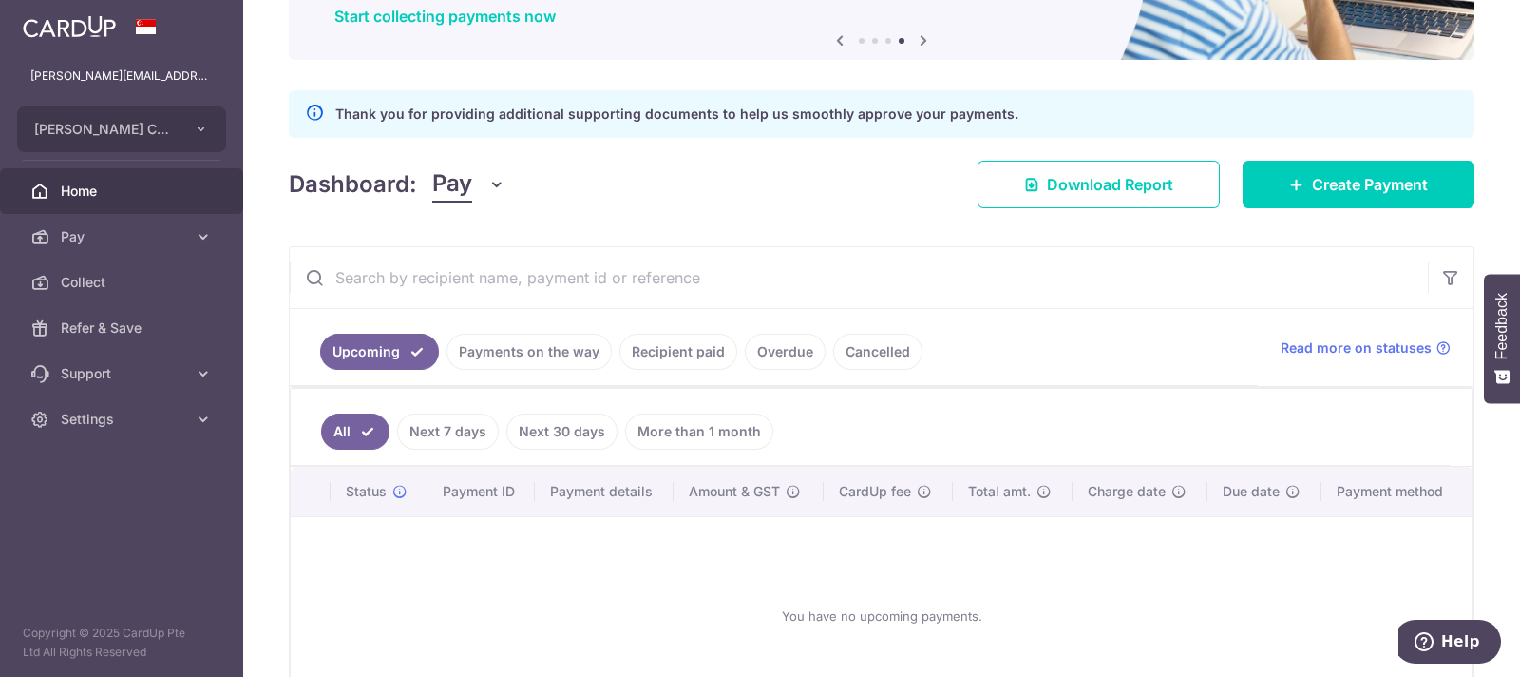
click at [1112, 586] on div "You have no upcoming payments." at bounding box center [882, 615] width 1137 height 167
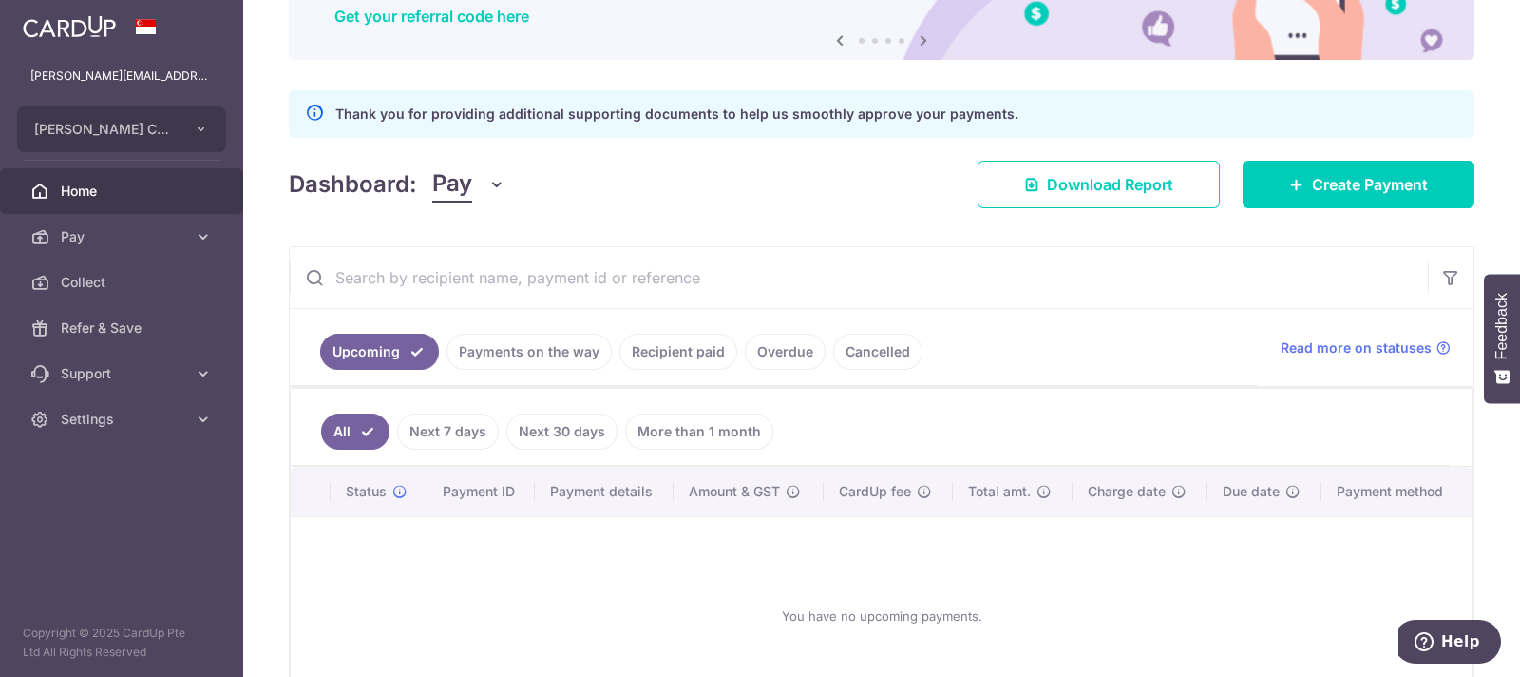
click at [762, 197] on div "Dashboard: Pay Pay Collect Download Report Create Payment" at bounding box center [882, 180] width 1186 height 55
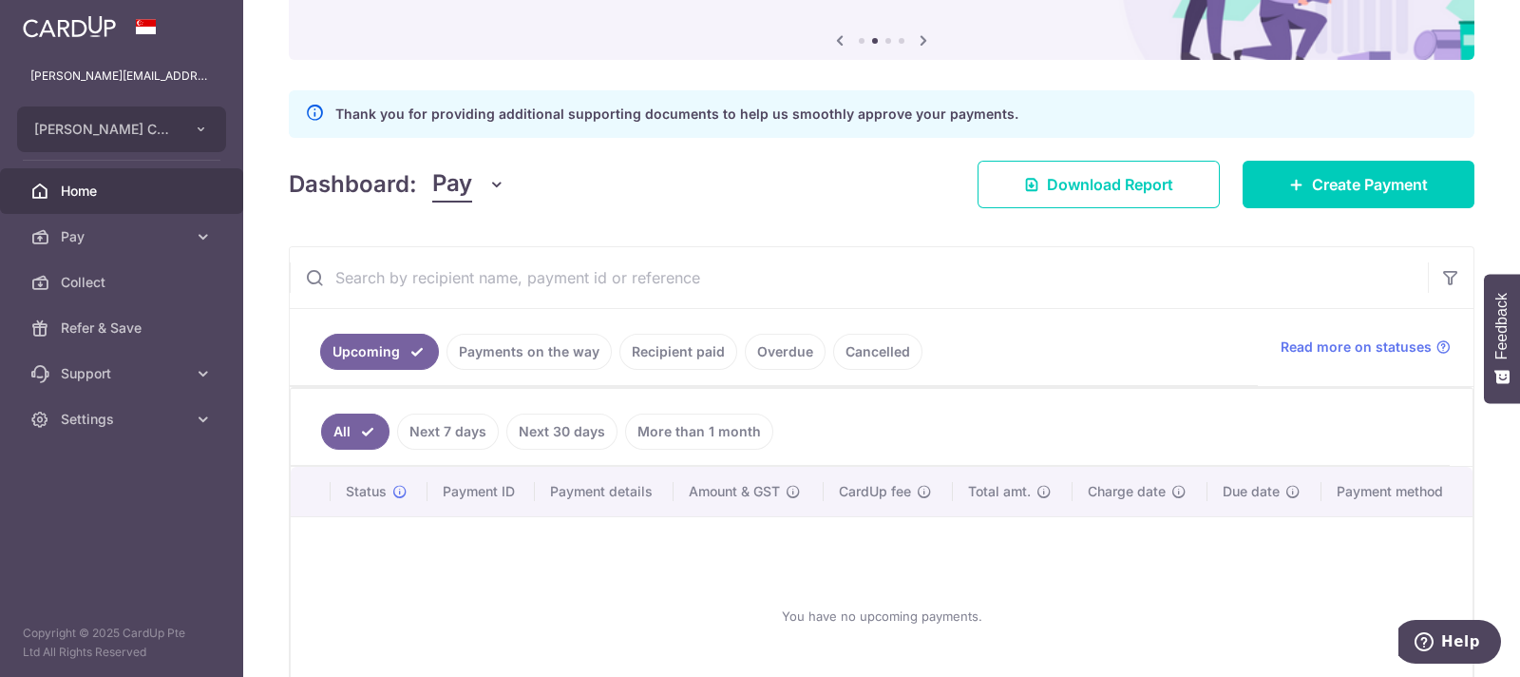
click at [508, 346] on link "Payments on the way" at bounding box center [529, 352] width 165 height 36
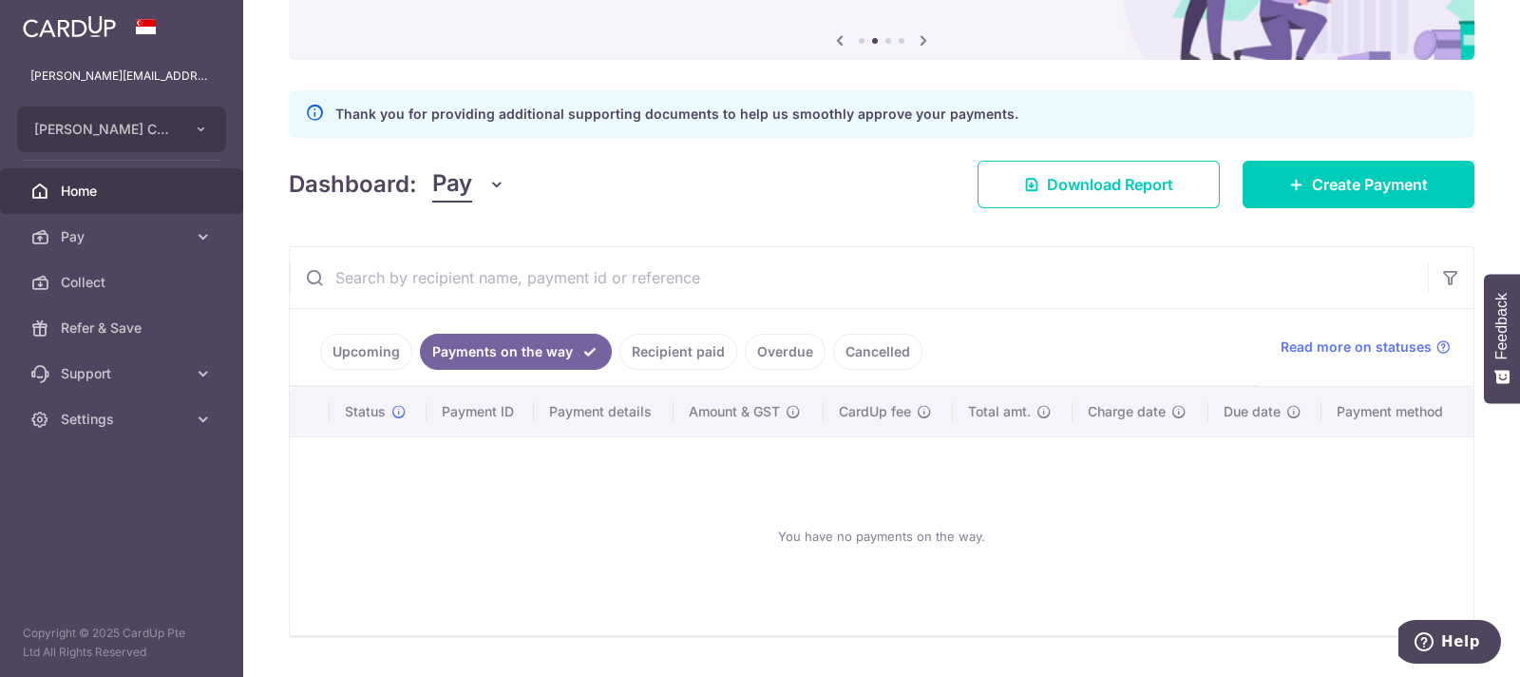
click at [790, 349] on link "Overdue" at bounding box center [785, 352] width 81 height 36
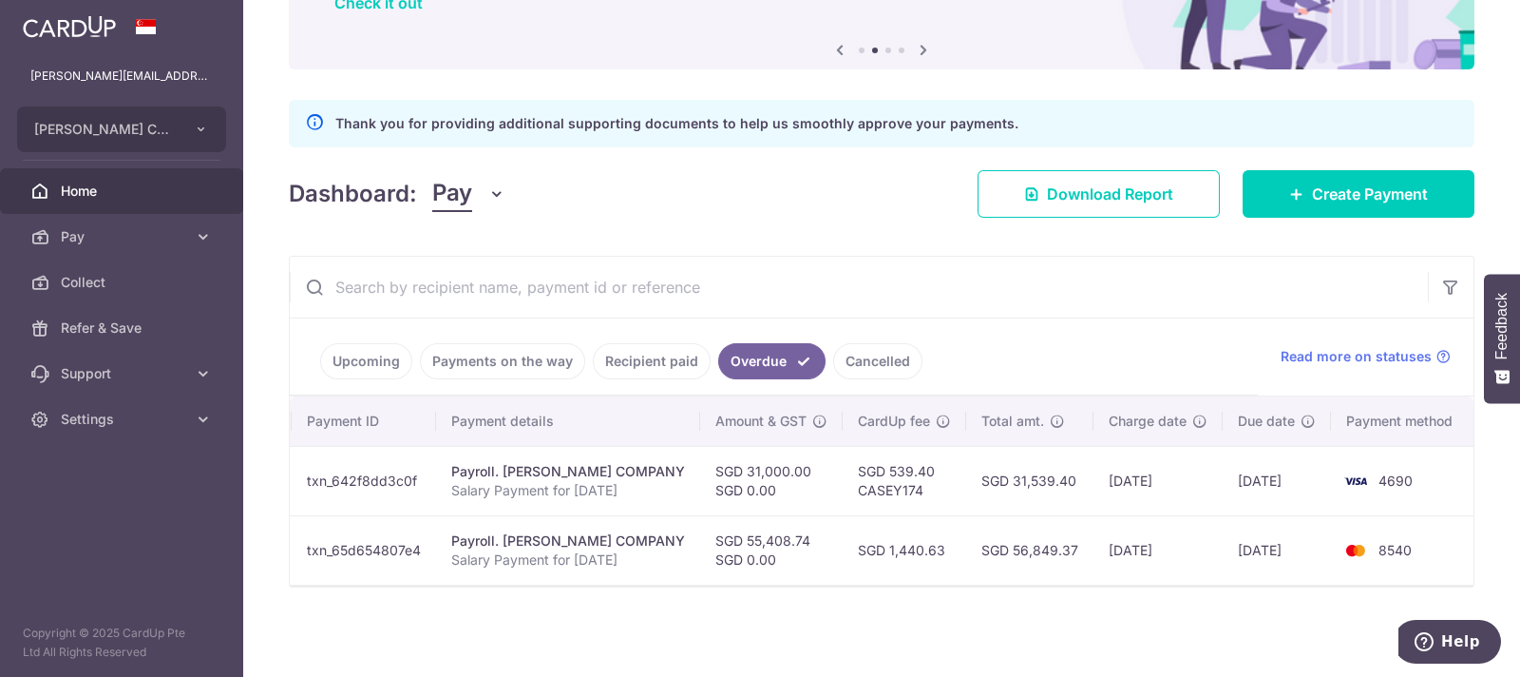
scroll to position [0, 0]
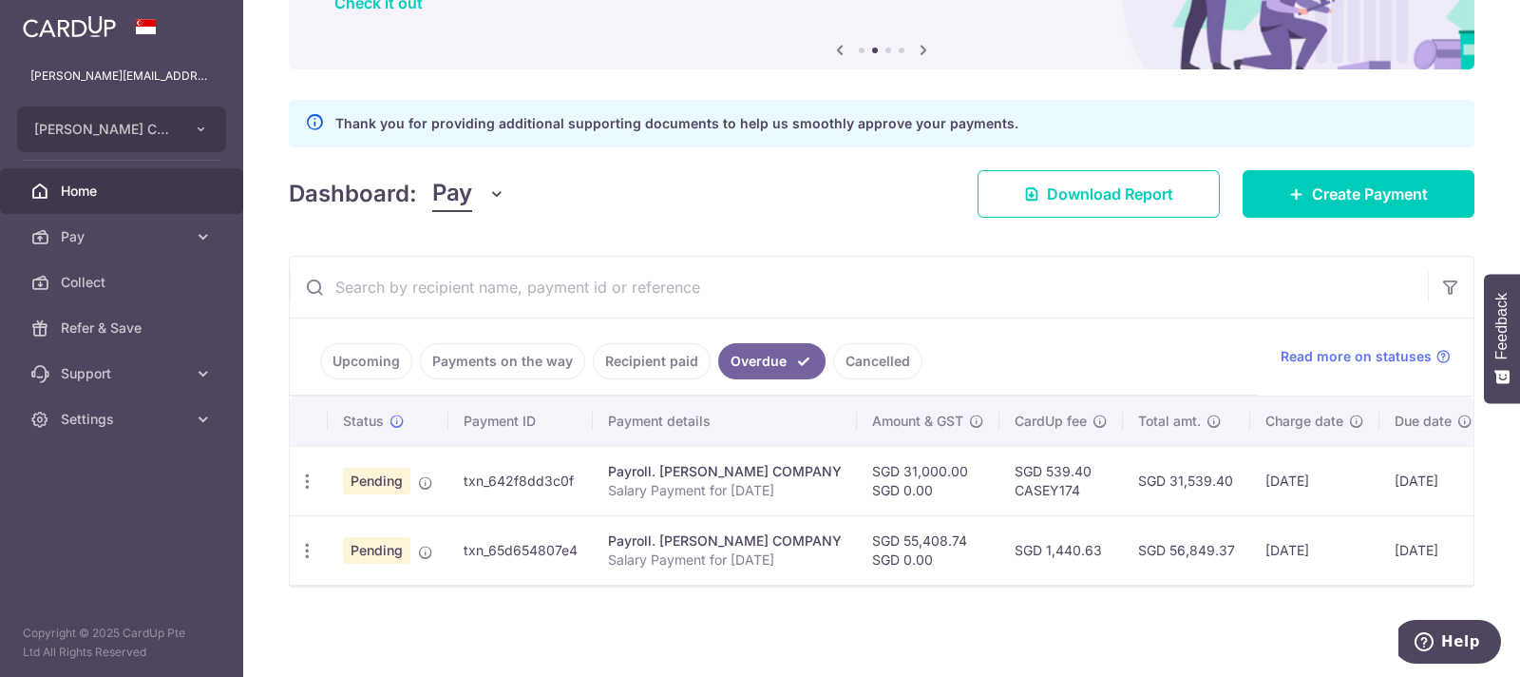
click at [670, 187] on div "Dashboard: Pay Pay Collect Download Report Create Payment" at bounding box center [882, 189] width 1186 height 55
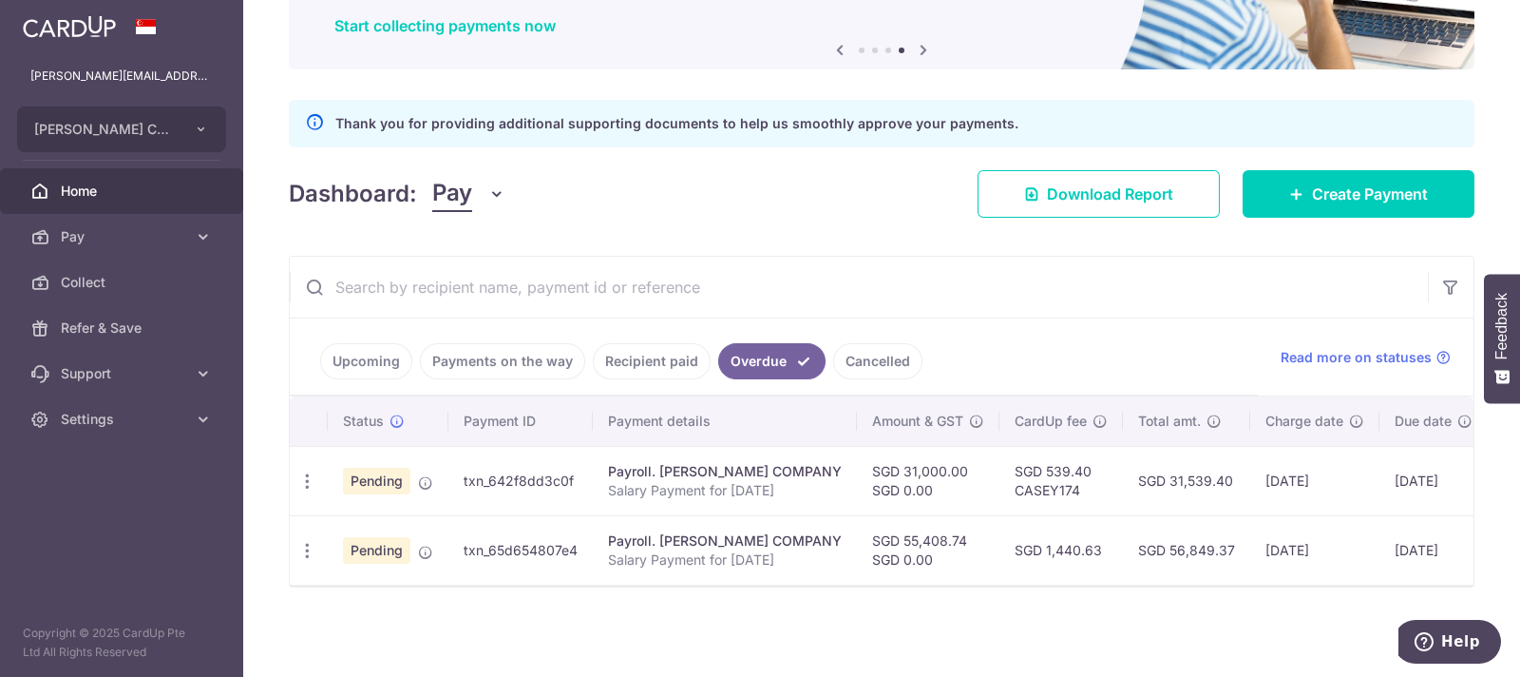
click at [870, 352] on link "Cancelled" at bounding box center [877, 361] width 89 height 36
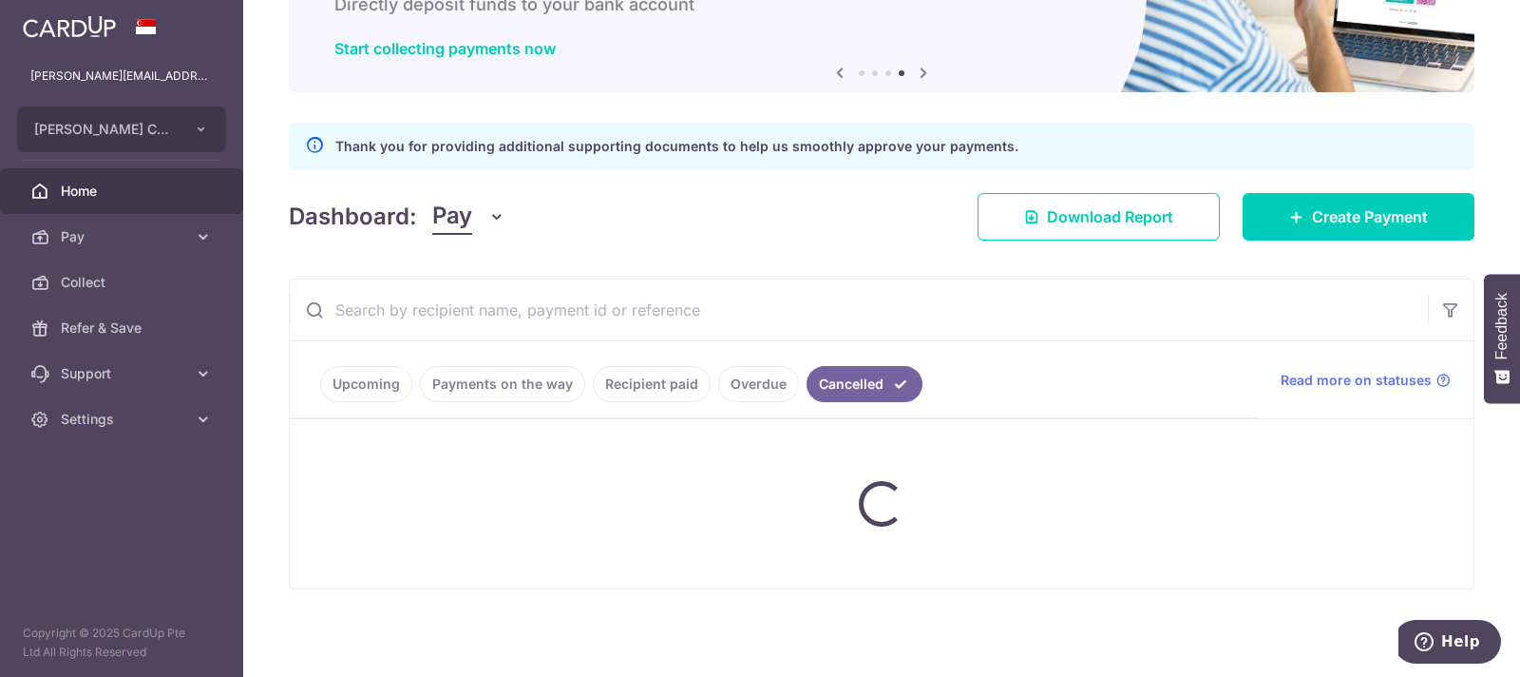
scroll to position [183, 0]
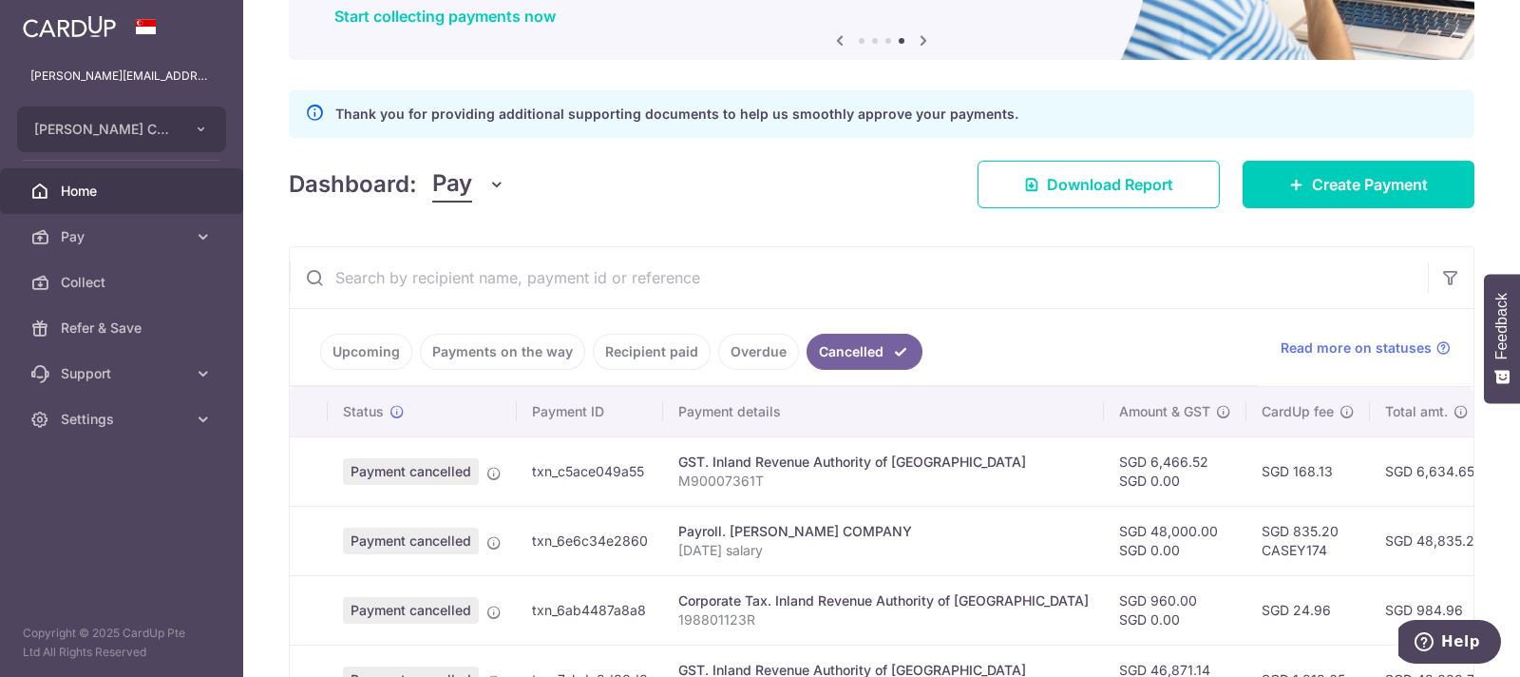
click at [753, 354] on link "Overdue" at bounding box center [758, 352] width 81 height 36
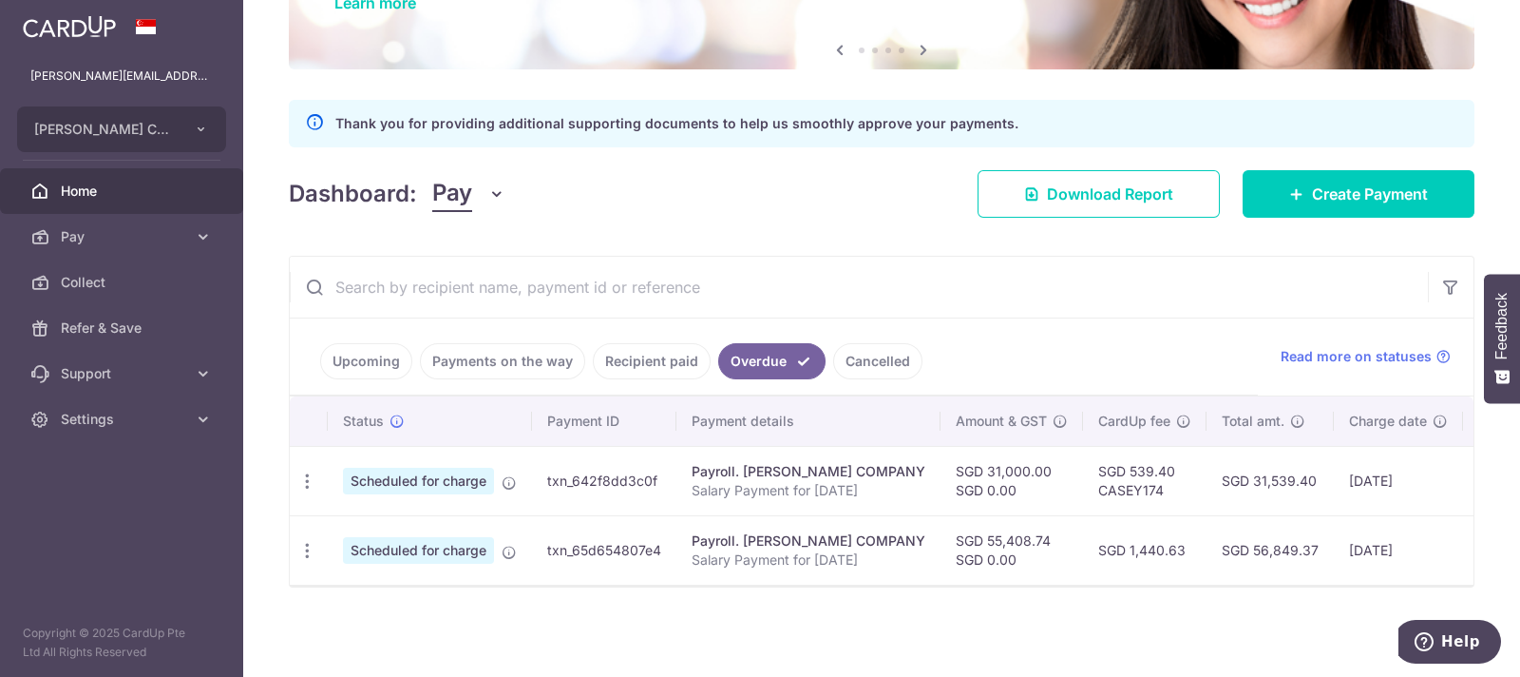
click at [639, 352] on link "Recipient paid" at bounding box center [652, 361] width 118 height 36
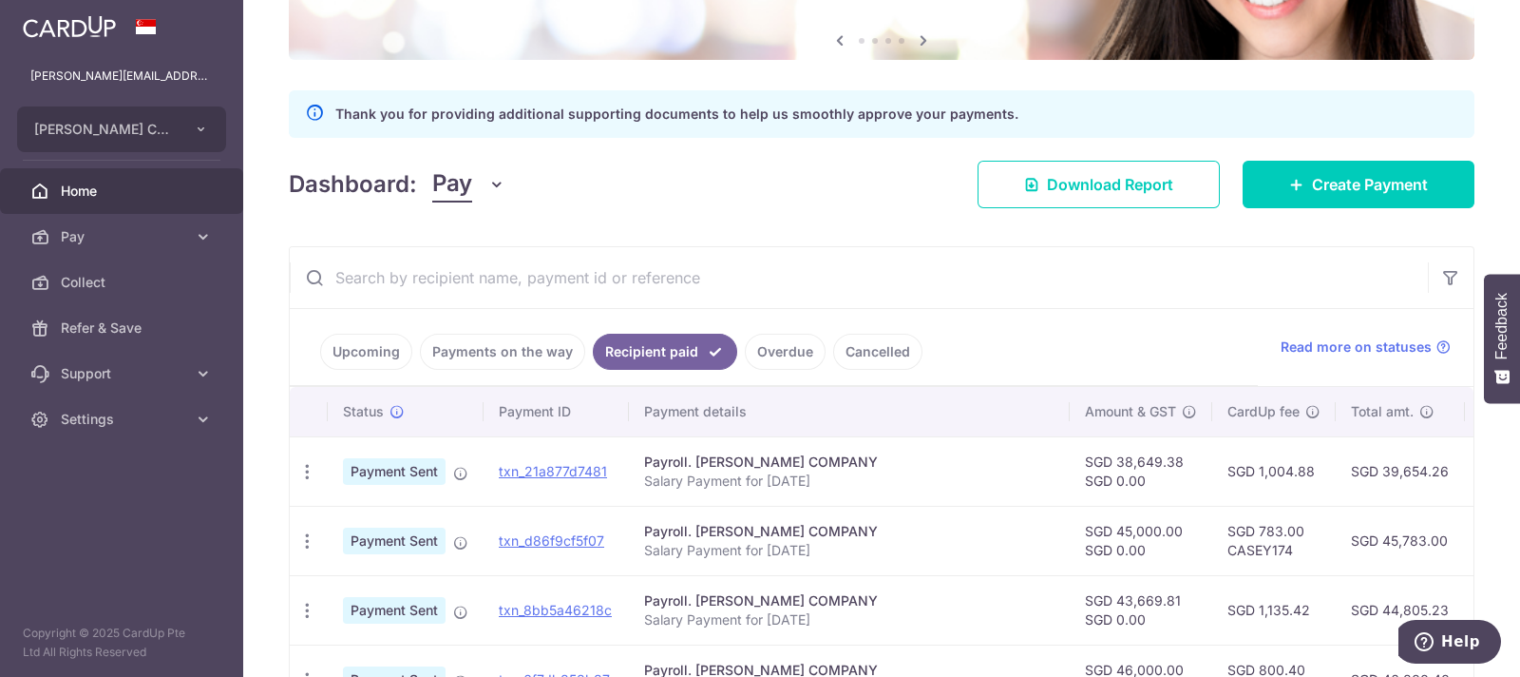
click at [754, 362] on link "Overdue" at bounding box center [785, 352] width 81 height 36
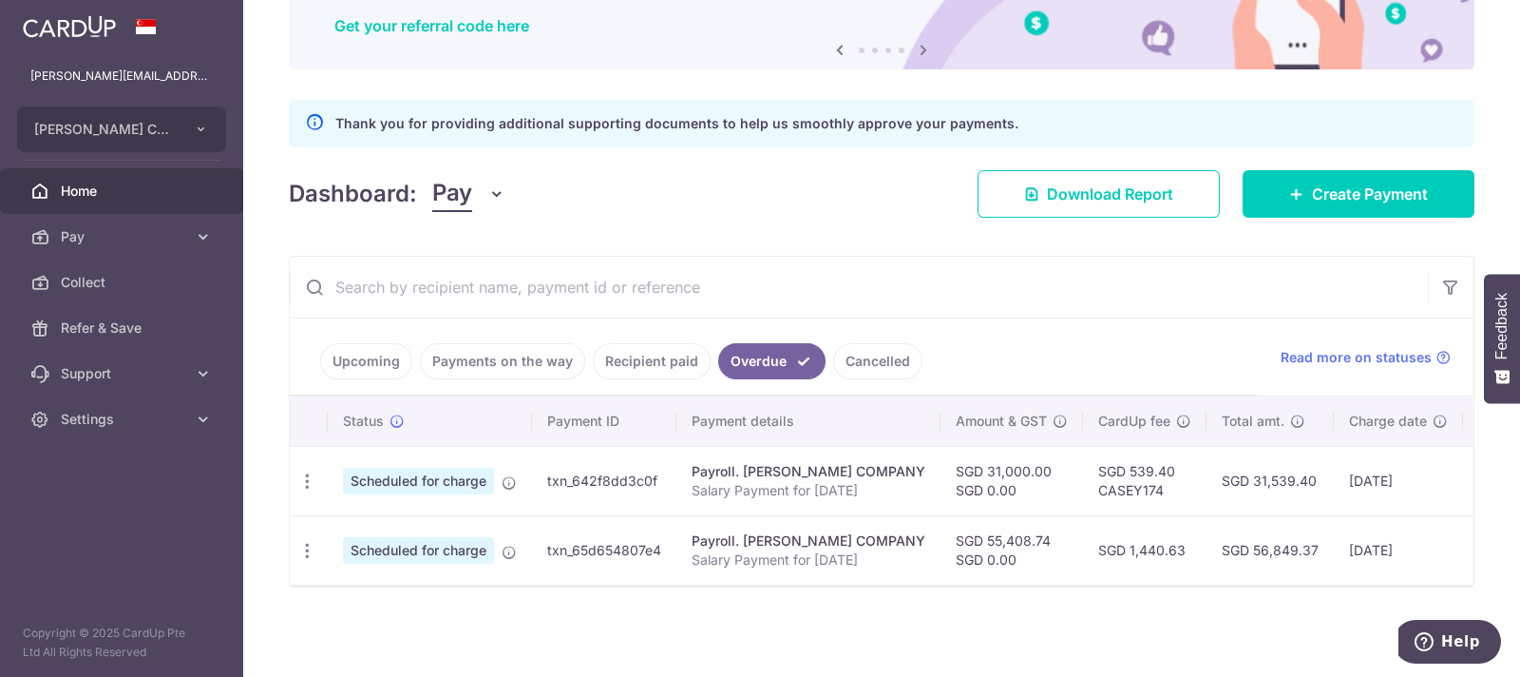
click at [508, 356] on link "Payments on the way" at bounding box center [502, 361] width 165 height 36
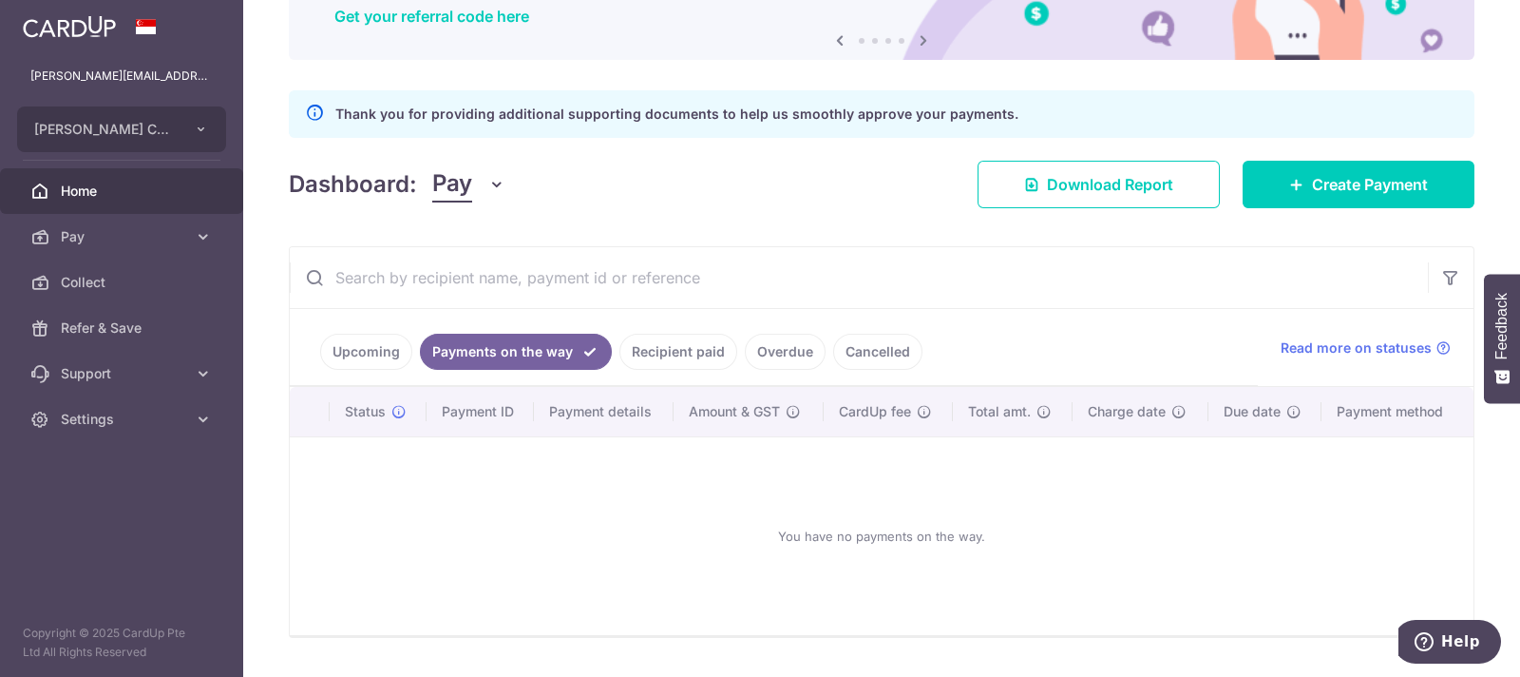
click at [783, 349] on link "Overdue" at bounding box center [785, 352] width 81 height 36
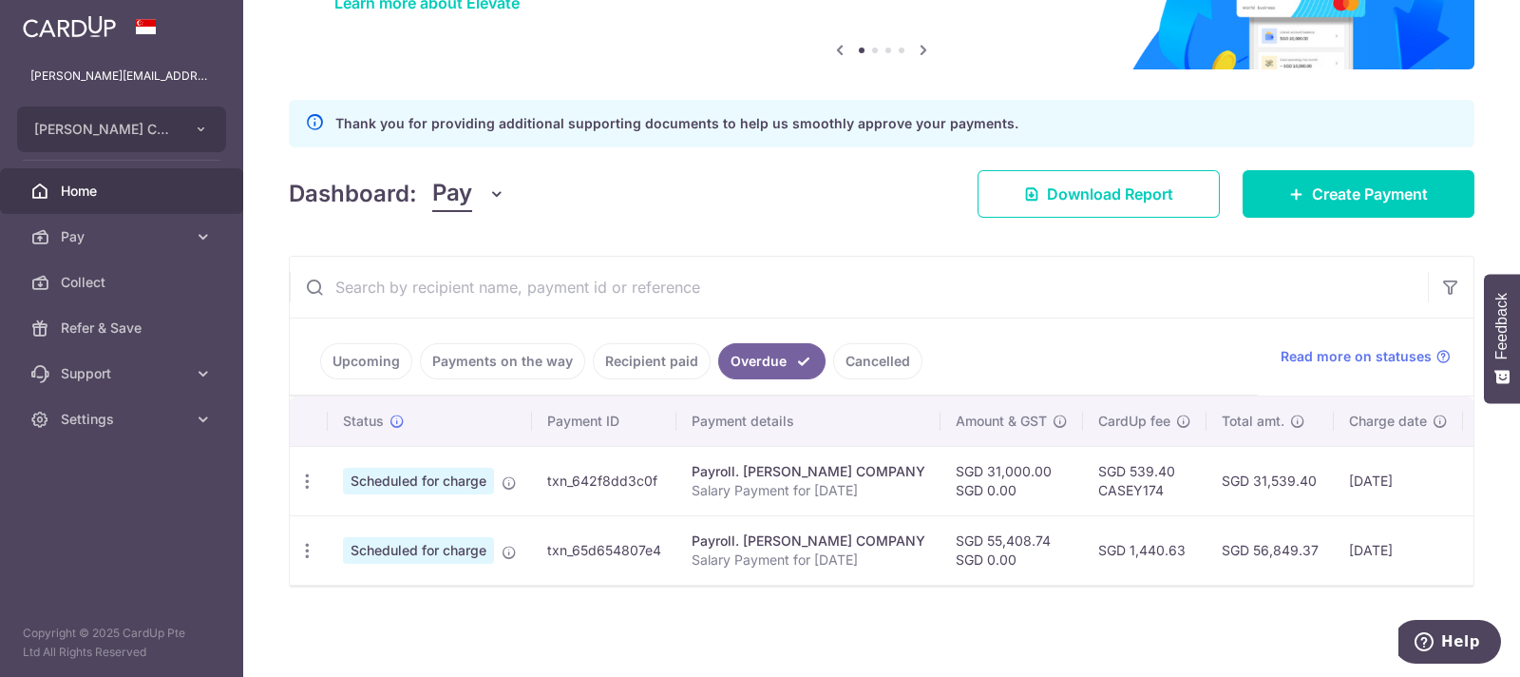
click at [354, 343] on link "Upcoming" at bounding box center [366, 361] width 92 height 36
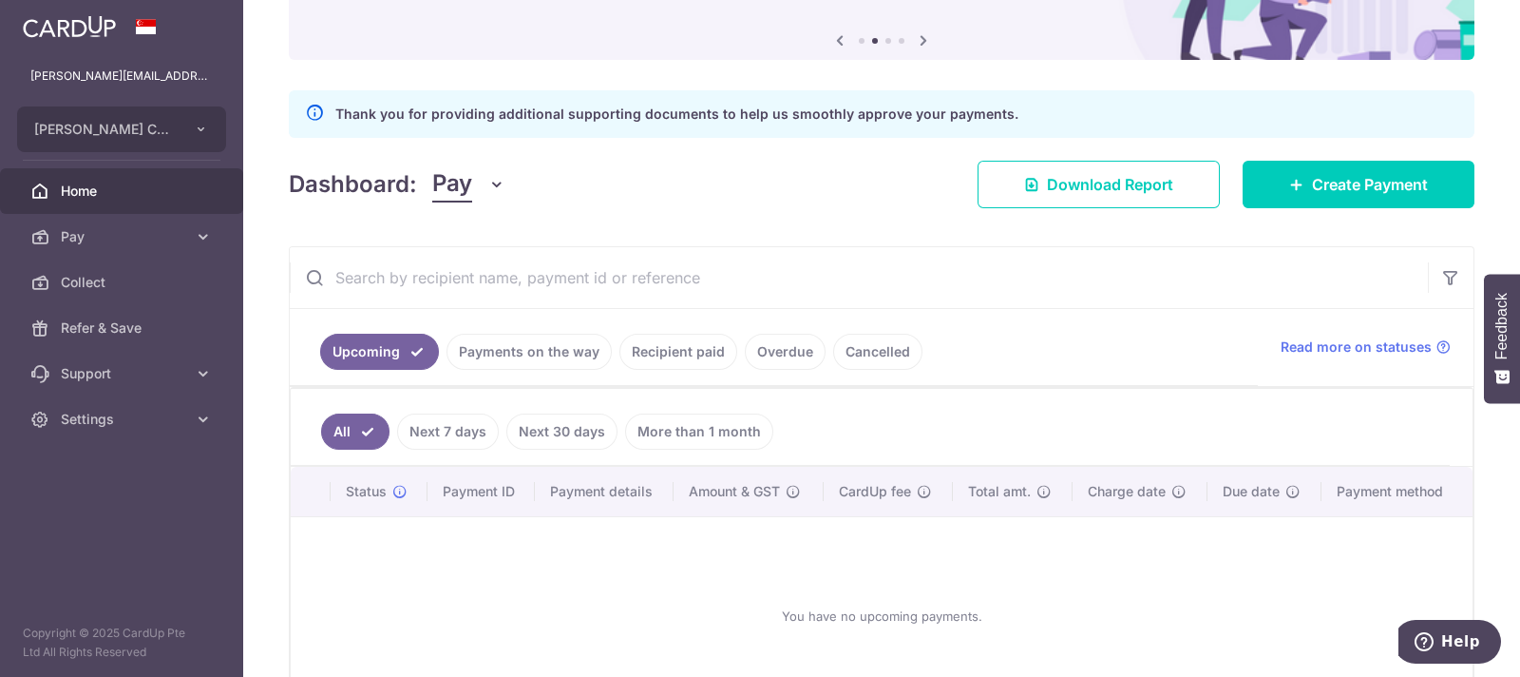
click at [496, 349] on link "Payments on the way" at bounding box center [529, 352] width 165 height 36
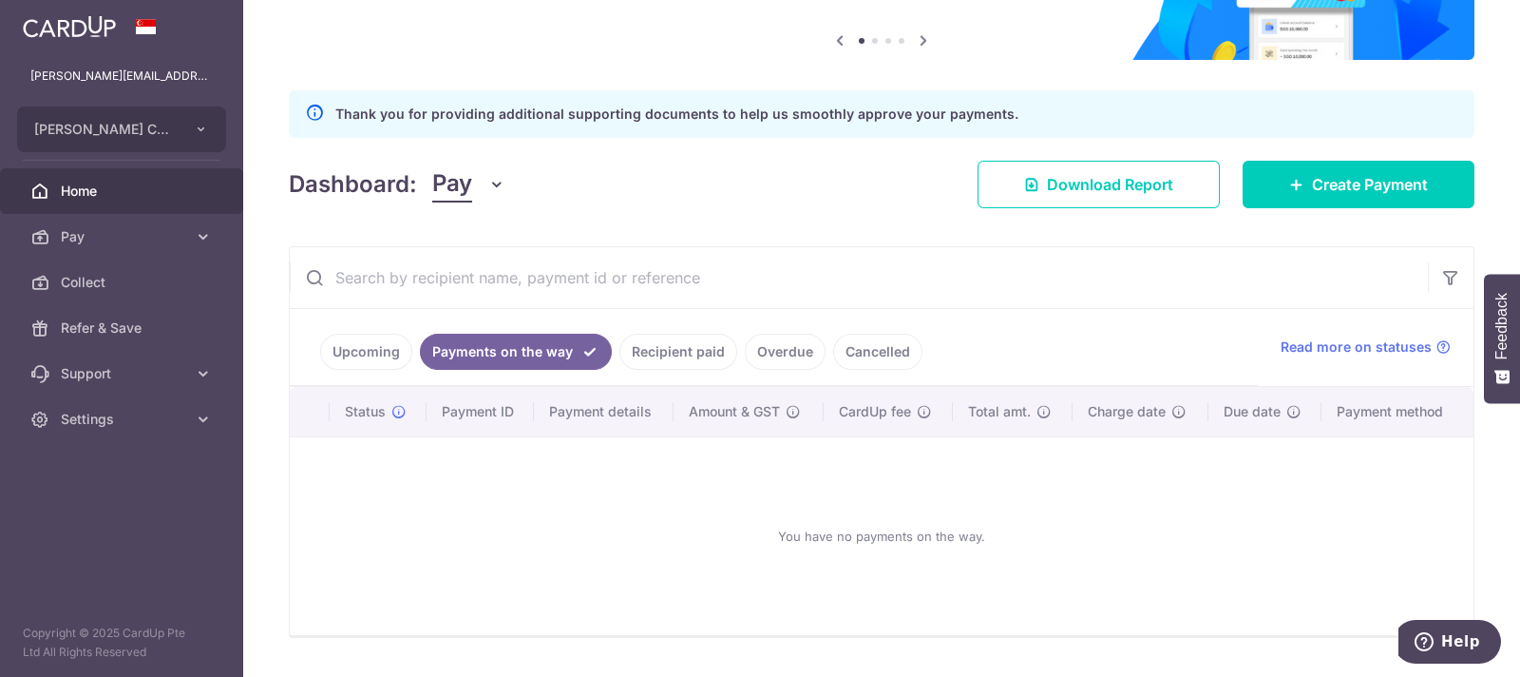
click at [682, 357] on link "Recipient paid" at bounding box center [679, 352] width 118 height 36
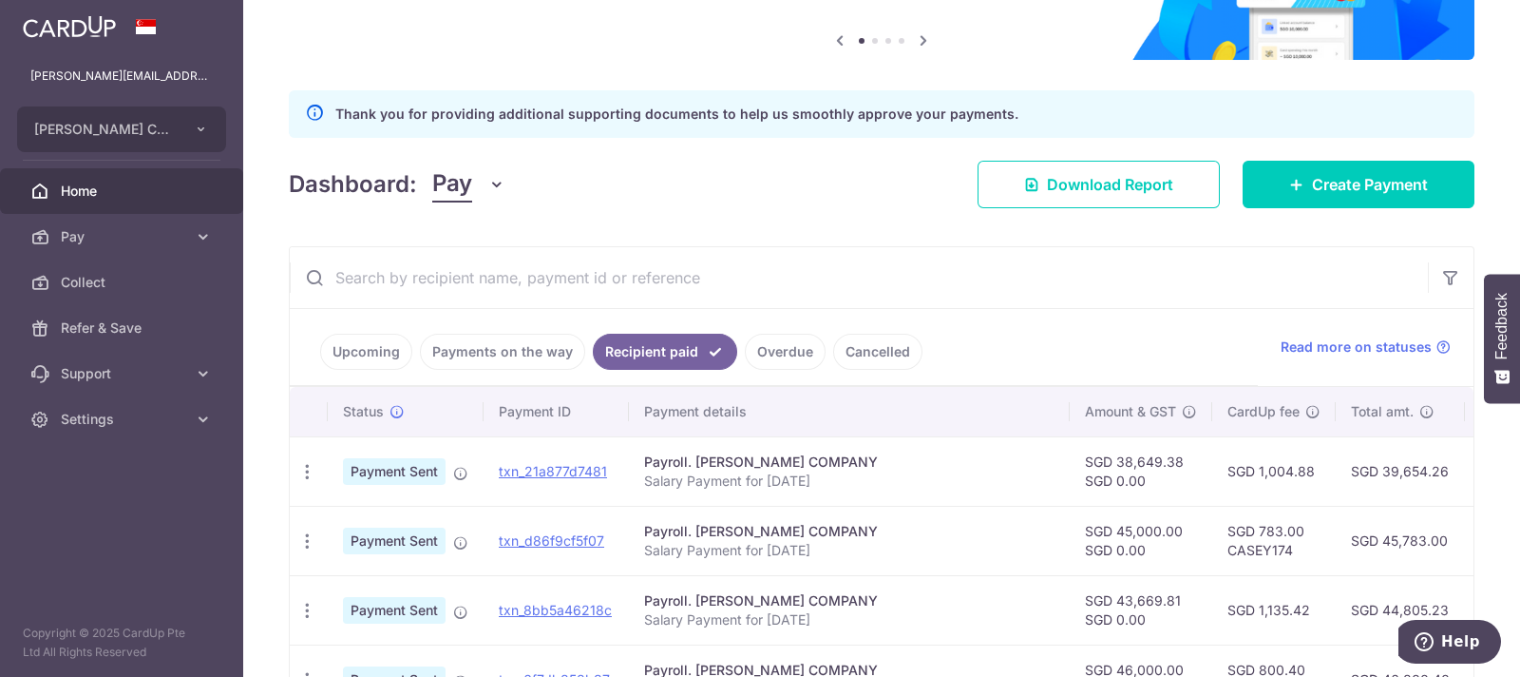
click at [774, 368] on link "Overdue" at bounding box center [785, 352] width 81 height 36
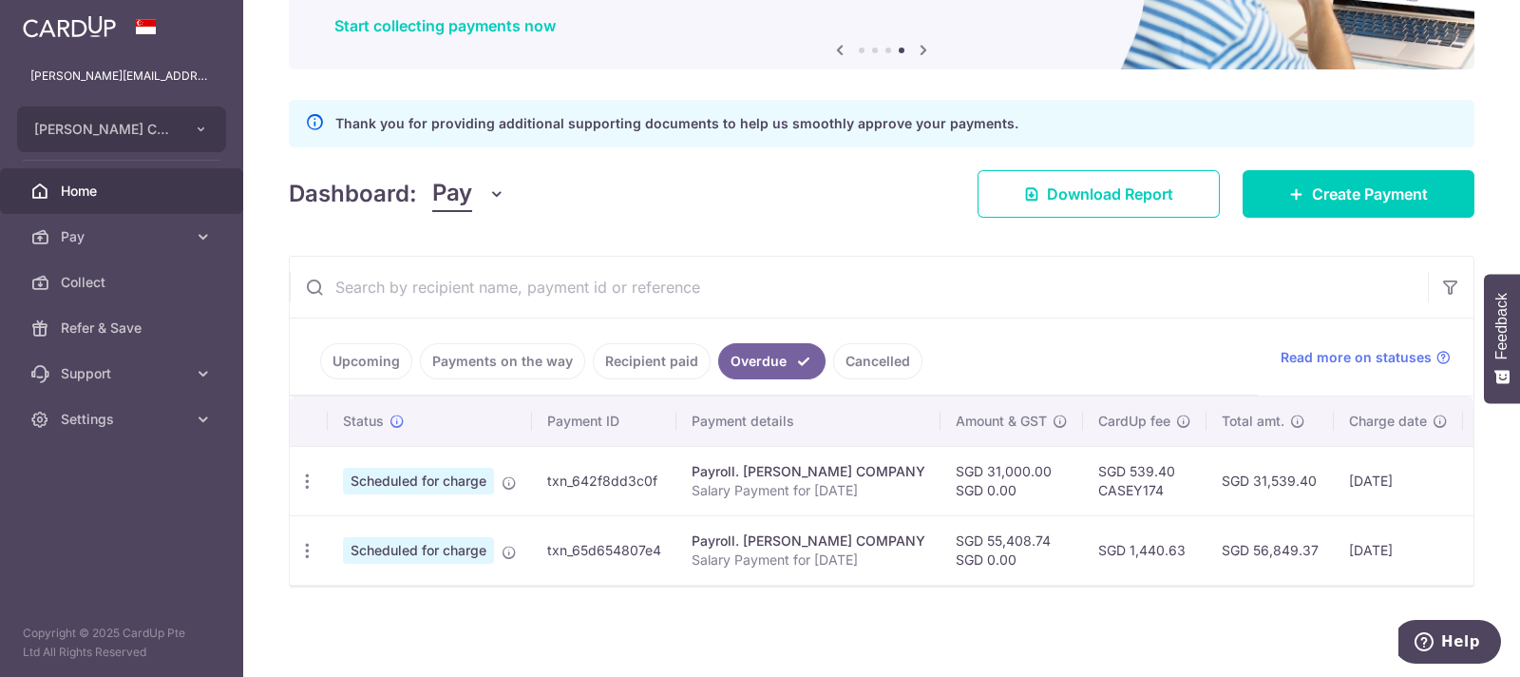
click at [651, 352] on link "Recipient paid" at bounding box center [652, 361] width 118 height 36
click at [778, 349] on link "Overdue" at bounding box center [785, 361] width 81 height 36
